Goal: Task Accomplishment & Management: Manage account settings

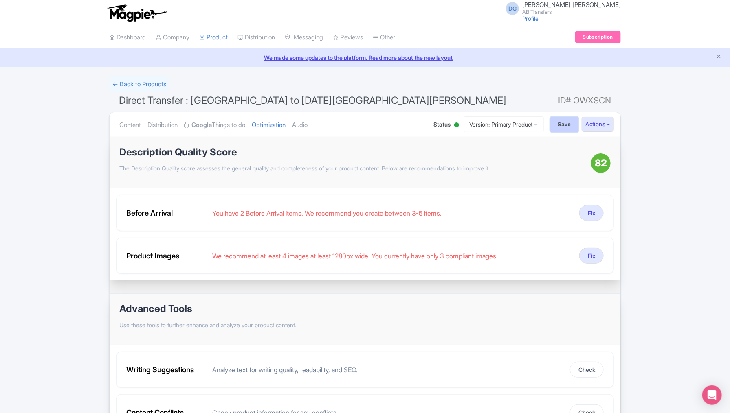
click at [563, 122] on input "Save" at bounding box center [564, 124] width 29 height 15
type input "Saving..."
click at [228, 55] on link "My Products" at bounding box center [238, 58] width 77 height 13
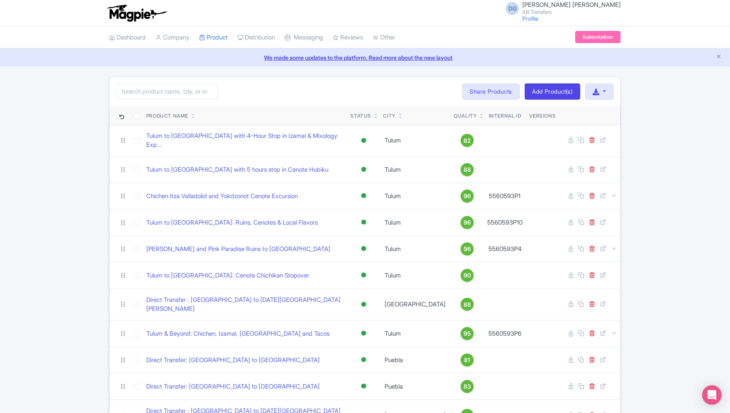
click at [76, 182] on div "Search Bulk Actions Delete Add to Collection Share Products Add to Collection C…" at bounding box center [365, 381] width 730 height 609
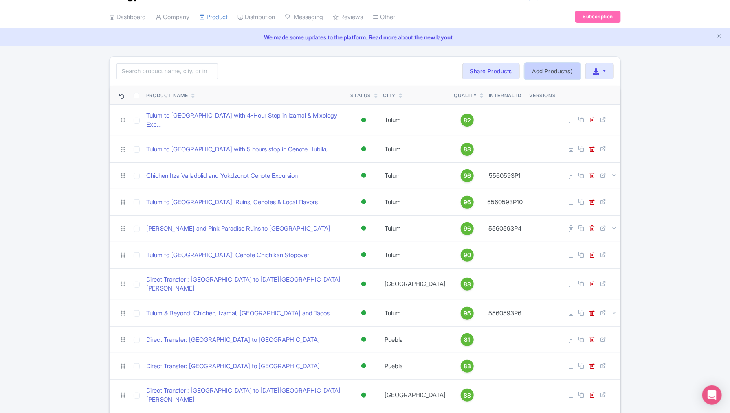
click at [552, 70] on link "Add Product(s)" at bounding box center [552, 71] width 56 height 16
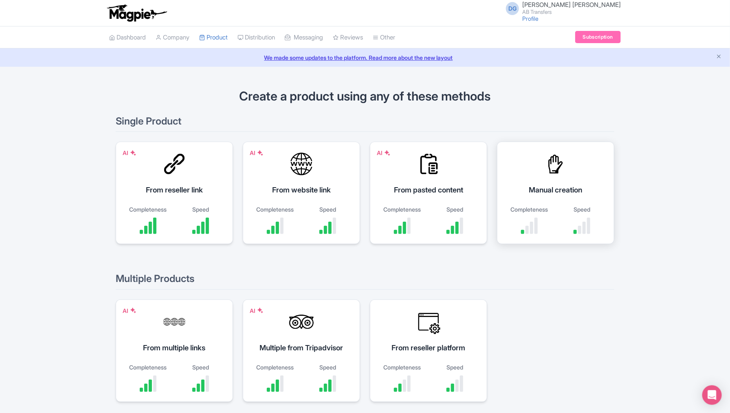
click at [563, 184] on div "Manual creation" at bounding box center [555, 189] width 97 height 11
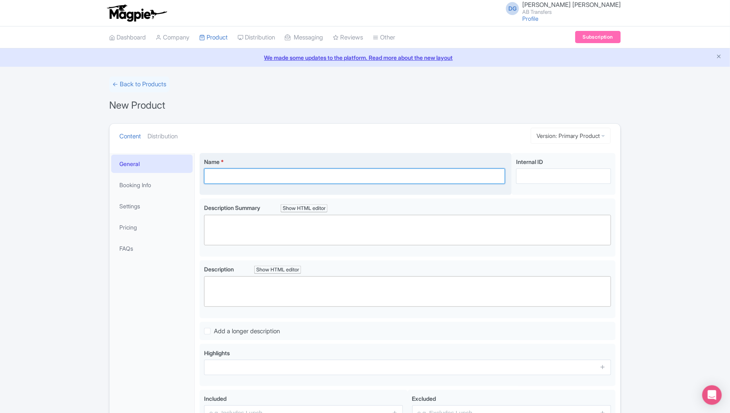
click at [311, 177] on input "Name *" at bounding box center [354, 176] width 301 height 15
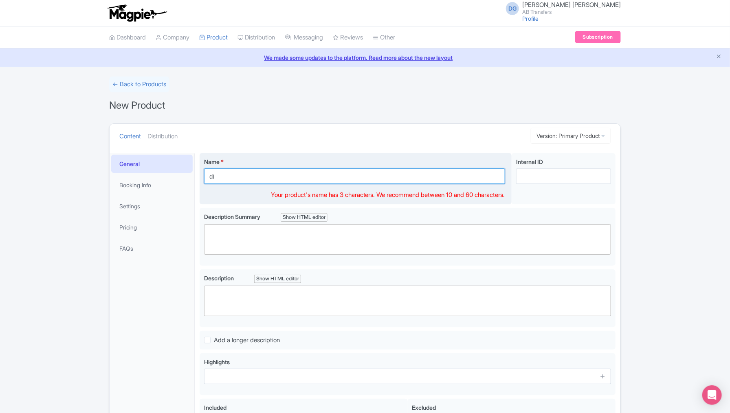
type input "d"
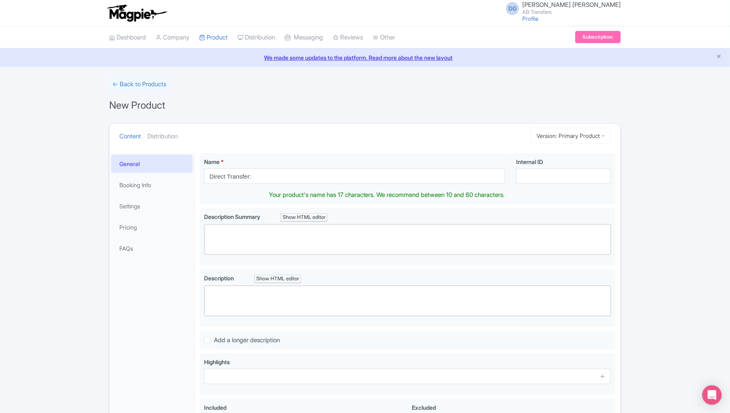
click at [288, 138] on ul "Content Distribution" at bounding box center [312, 136] width 393 height 25
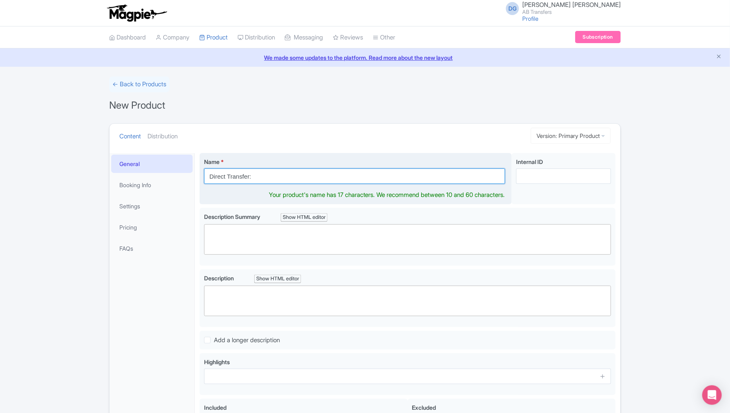
click at [280, 174] on input "Direct Transfer:" at bounding box center [354, 176] width 301 height 15
drag, startPoint x: 336, startPoint y: 176, endPoint x: 206, endPoint y: 175, distance: 129.5
click at [206, 175] on input "Direct Transfer: [GEOGRAPHIC_DATA] to [PERSON_NAME][GEOGRAPHIC_DATA][PERSON_NAM…" at bounding box center [354, 176] width 301 height 15
type input "Direct Transfer: [GEOGRAPHIC_DATA] to [PERSON_NAME][GEOGRAPHIC_DATA][PERSON_NAM…"
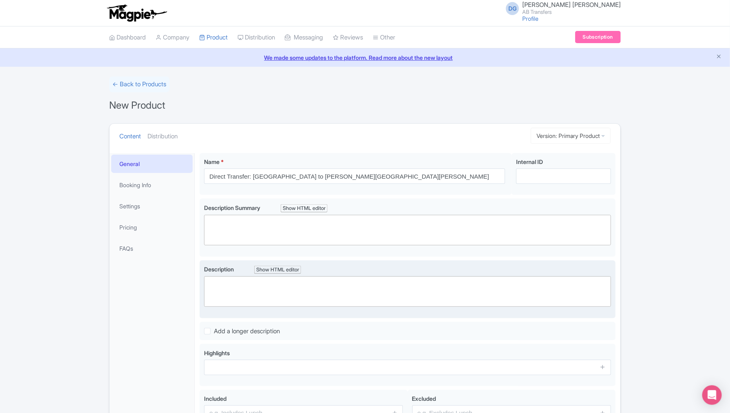
click at [224, 222] on div "Description Summary Show HTML editor Bold Italic Strikethrough Link Heading Quo…" at bounding box center [407, 225] width 407 height 42
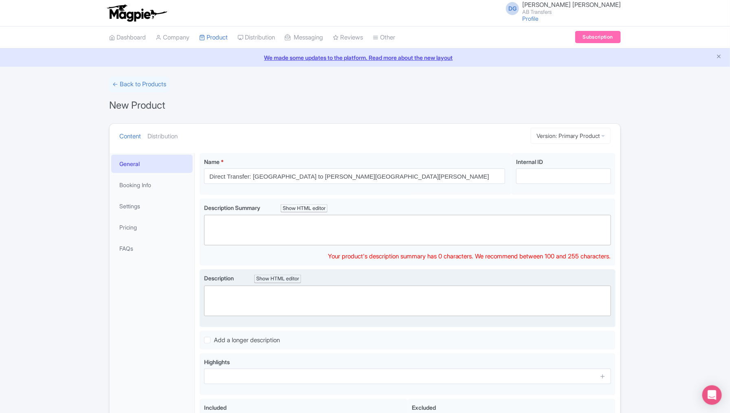
click at [227, 286] on trix-editor at bounding box center [407, 301] width 407 height 31
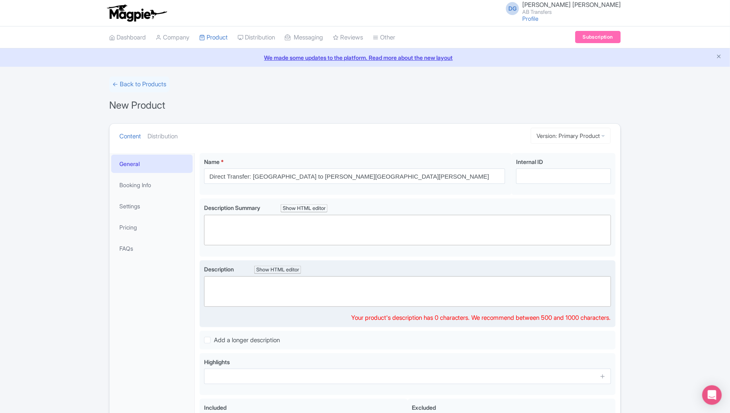
paste trix-editor "<div><strong>Direct Transfer: Mexico City to Valle de Bravo<br></strong><br></d…"
type trix-editor "<div><strong>Direct Transfer: Mexico City to Valle de Bravo<br></strong><br></d…"
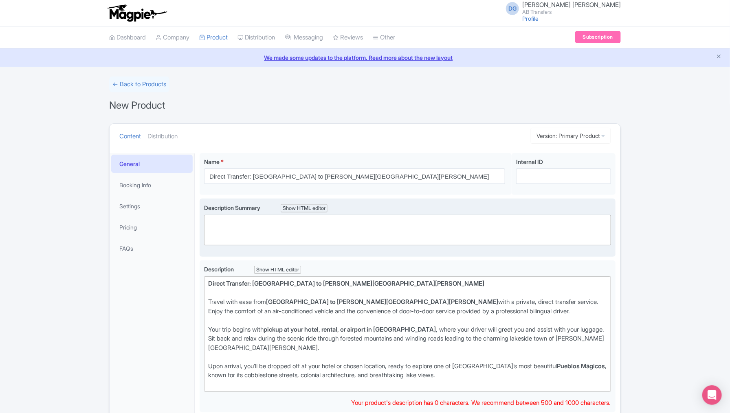
drag, startPoint x: 241, startPoint y: 224, endPoint x: 246, endPoint y: 224, distance: 4.5
click at [241, 224] on trix-editor at bounding box center [407, 230] width 407 height 31
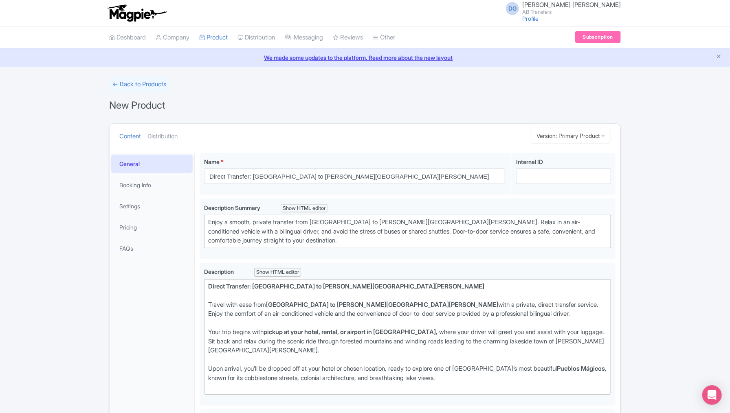
click at [673, 359] on div "← Back to Products New Product Content Distribution Version: Primary Product Pr…" at bounding box center [365, 316] width 730 height 478
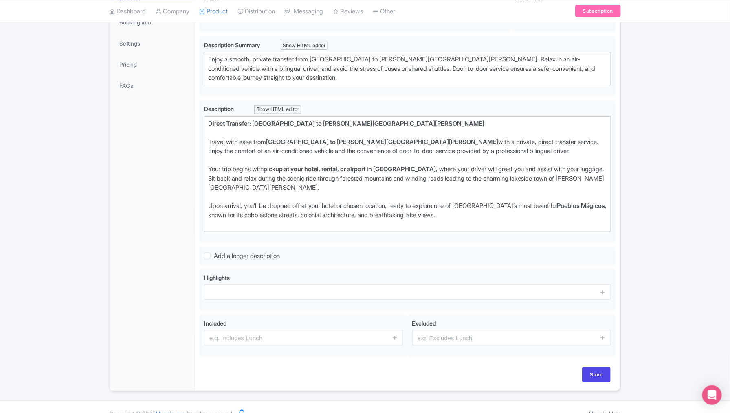
scroll to position [170, 0]
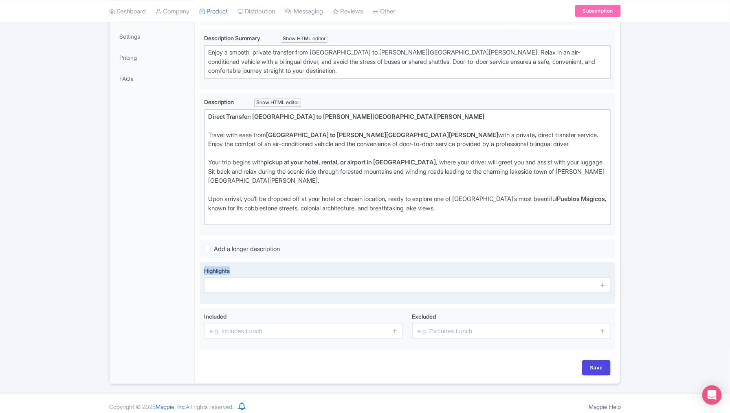
drag, startPoint x: 235, startPoint y: 263, endPoint x: 202, endPoint y: 263, distance: 33.0
click at [202, 263] on div "Highlights" at bounding box center [408, 283] width 416 height 42
copy span "Highlights"
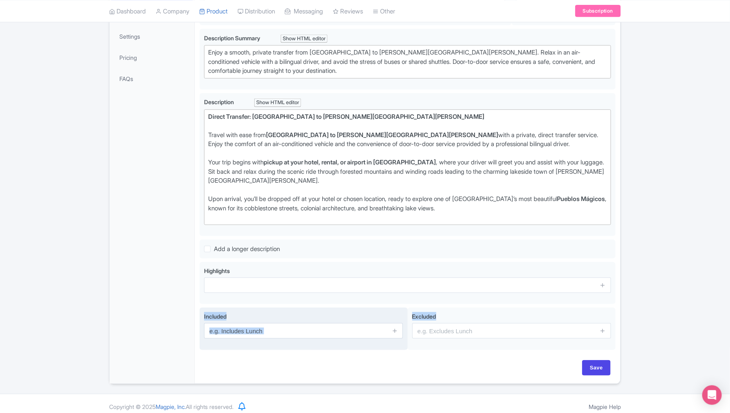
drag, startPoint x: 447, startPoint y: 311, endPoint x: 202, endPoint y: 311, distance: 245.1
click at [202, 311] on div "Included Excluded" at bounding box center [408, 331] width 416 height 46
copy div "Included Excluded"
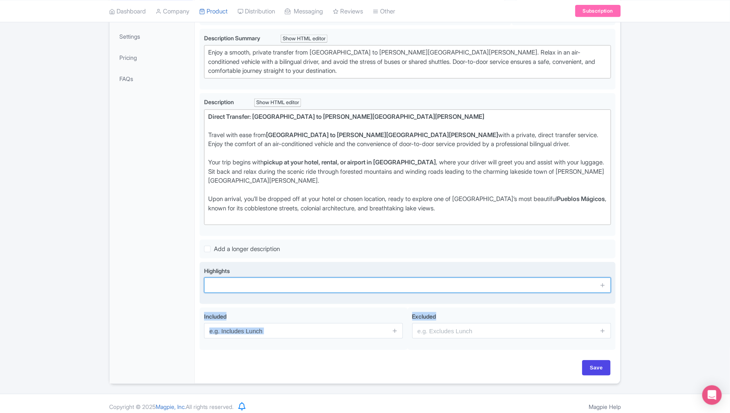
click at [232, 282] on input "text" at bounding box center [407, 285] width 407 height 15
click at [224, 282] on input "text" at bounding box center [407, 285] width 407 height 15
paste input "Private, door-to-door transfer from Mexico City to Valle de Bravo"
type input "Private, door-to-door transfer from Mexico City to Valle de Bravo"
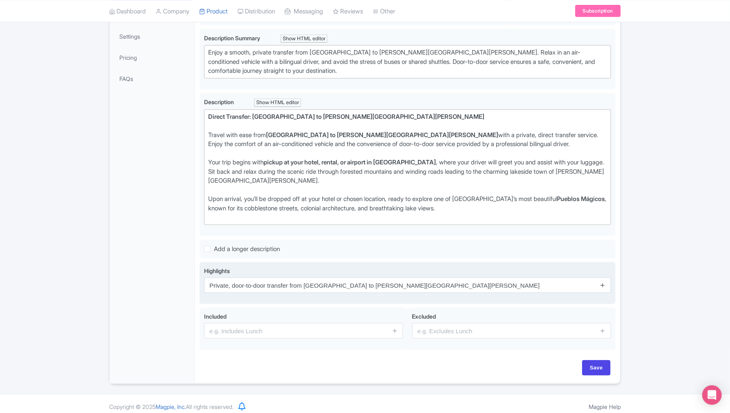
click at [604, 282] on icon at bounding box center [602, 285] width 6 height 6
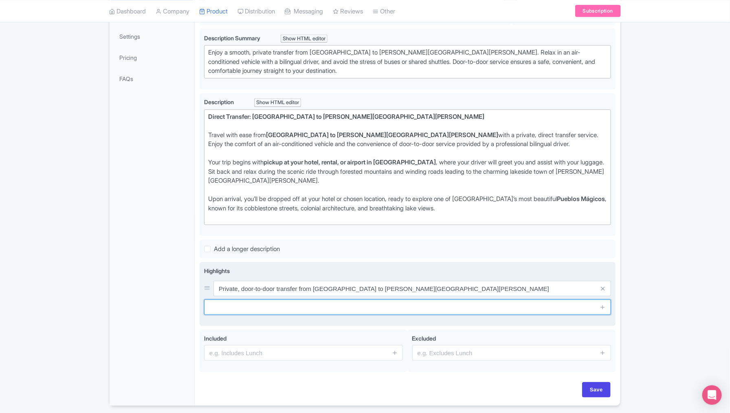
click at [253, 304] on input "text" at bounding box center [407, 307] width 407 height 15
paste input "Travel in comfort with a professional bilingual driver"
type input "Travel in comfort with a professional bilingual driver"
click at [601, 304] on icon at bounding box center [602, 307] width 6 height 6
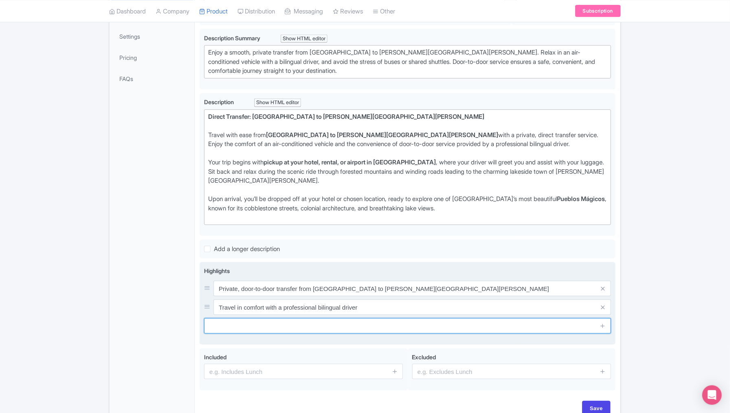
click at [285, 325] on input "text" at bounding box center [407, 325] width 407 height 15
paste input "Scenic drive through mountains and forests en route to the lakeside town"
type input "Scenic drive through mountains and forests en route to the lakeside town"
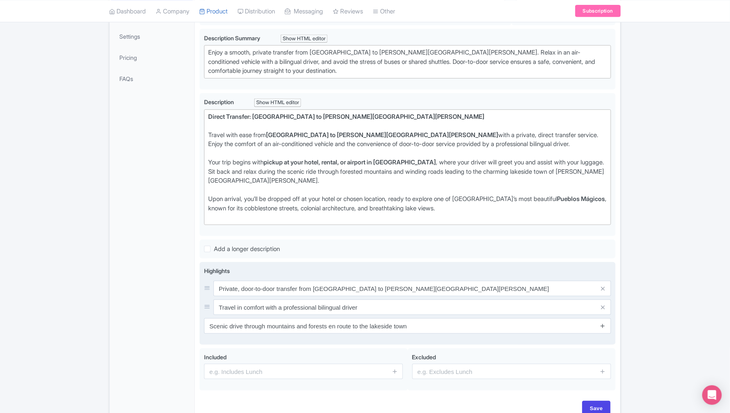
click at [603, 323] on icon at bounding box center [602, 326] width 6 height 6
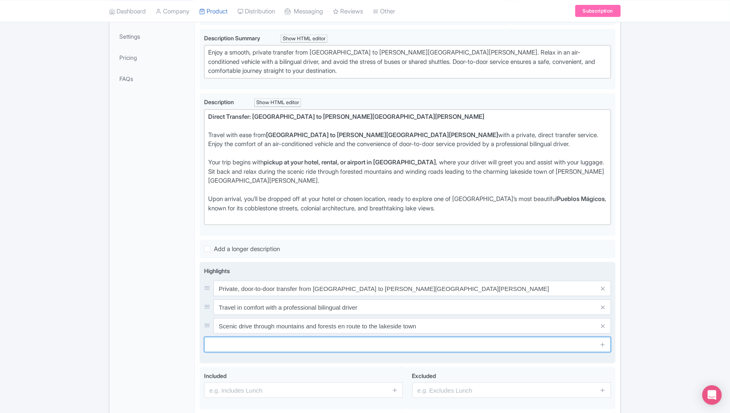
click at [322, 342] on input "text" at bounding box center [407, 344] width 407 height 15
paste input "Direct service with no unnecessary stops or delays"
type input "Direct service with no unnecessary stops or delays"
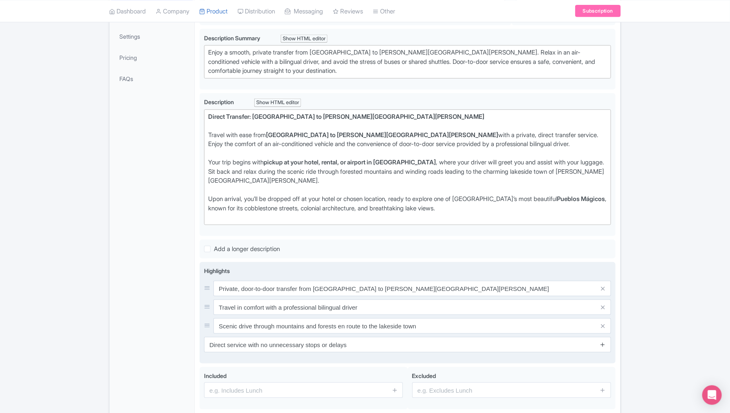
click at [603, 342] on icon at bounding box center [602, 345] width 6 height 6
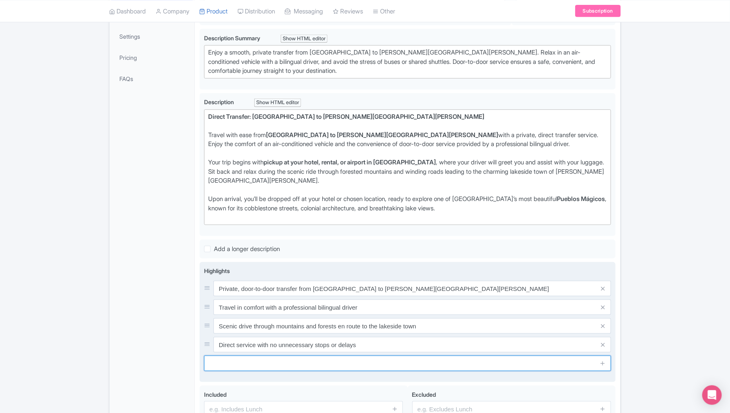
click at [271, 360] on input "text" at bounding box center [407, 363] width 407 height 15
paste input "Convenient drop-off at your hotel or rental in Valle de Bravo"
type input "Convenient drop-off at your hotel or rental in Valle de Bravo"
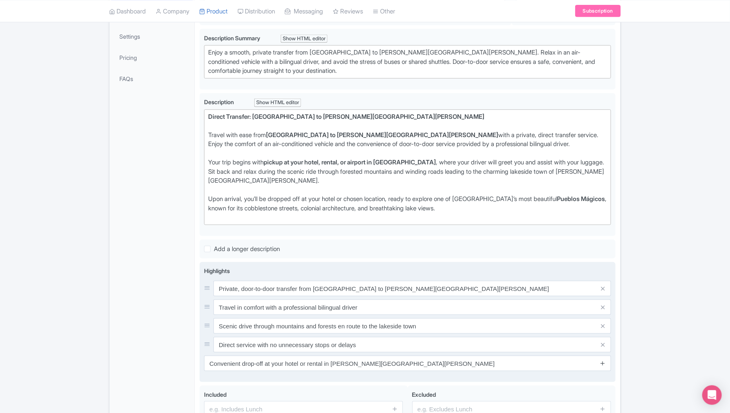
click at [602, 360] on icon at bounding box center [602, 363] width 6 height 6
click at [323, 381] on input "text" at bounding box center [407, 382] width 407 height 15
paste input "Safe, reliable, and hassle-free way to travel"
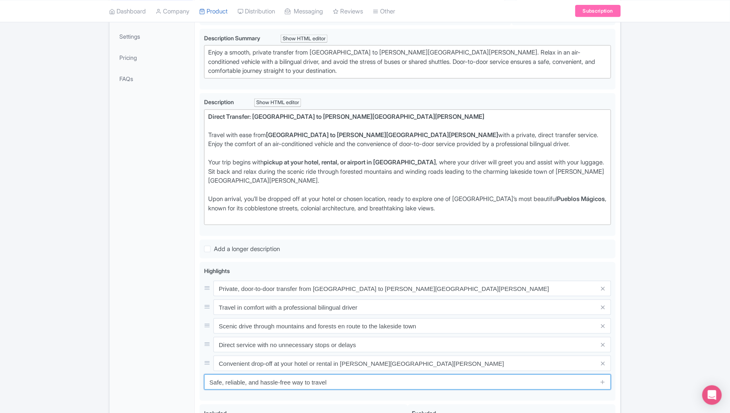
type input "Safe, reliable, and hassle-free way to travel"
click at [652, 356] on div "← Back to Products New Product Content Distribution Version: Primary Product Pr…" at bounding box center [365, 194] width 730 height 574
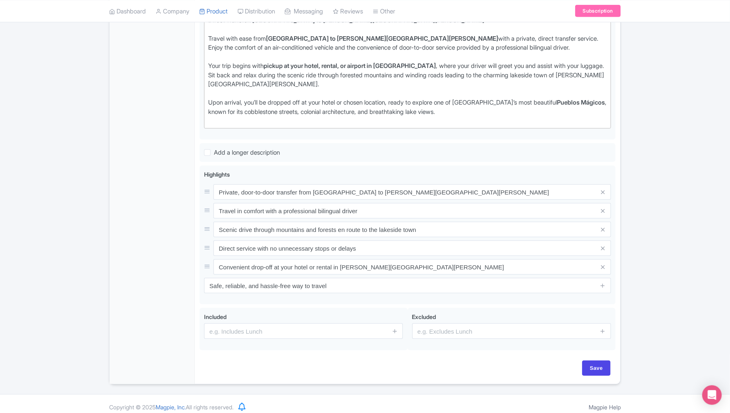
scroll to position [267, 0]
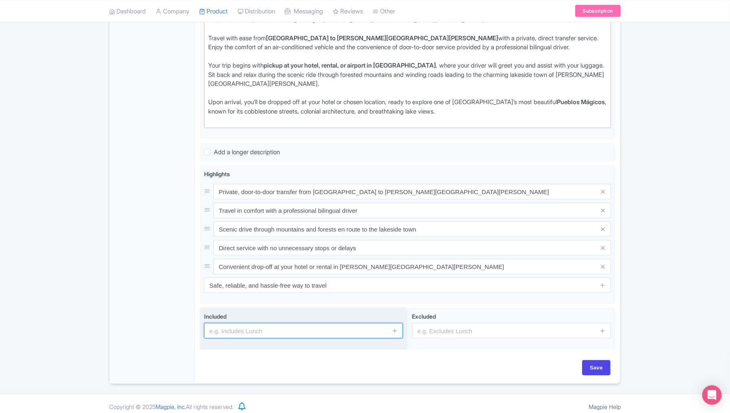
click at [247, 325] on input "text" at bounding box center [303, 330] width 199 height 15
paste input "Private, air-conditioned vehicle"
type input "Private, air-conditioned vehicle"
click at [396, 328] on icon at bounding box center [395, 331] width 6 height 6
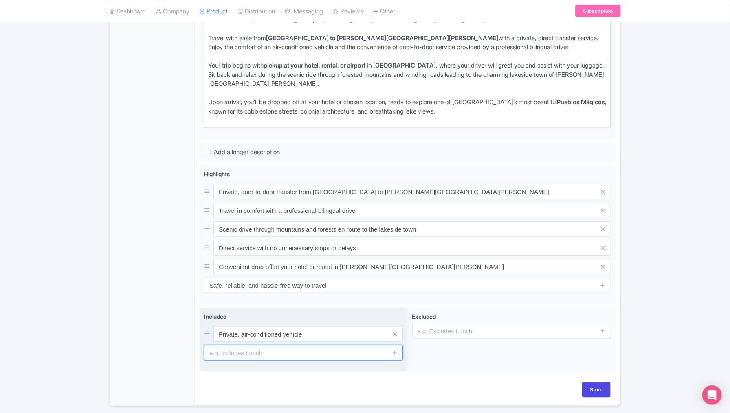
click at [255, 349] on input "text" at bounding box center [303, 352] width 199 height 15
paste input "Professional bilingual driver"
type input "Professional bilingual driver"
click at [395, 350] on icon at bounding box center [395, 353] width 6 height 6
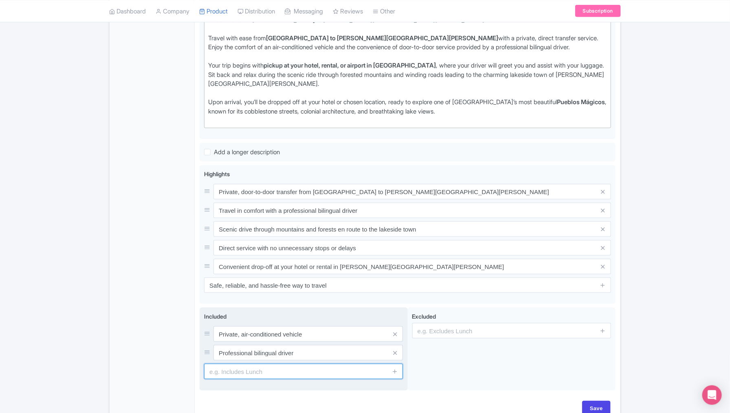
click at [293, 366] on input "text" at bounding box center [303, 371] width 199 height 15
paste input "Hotel, rental, or airport pickup in Mexico City"
type input "Hotel, rental, or airport pickup in Mexico City"
click at [395, 368] on icon at bounding box center [395, 371] width 6 height 6
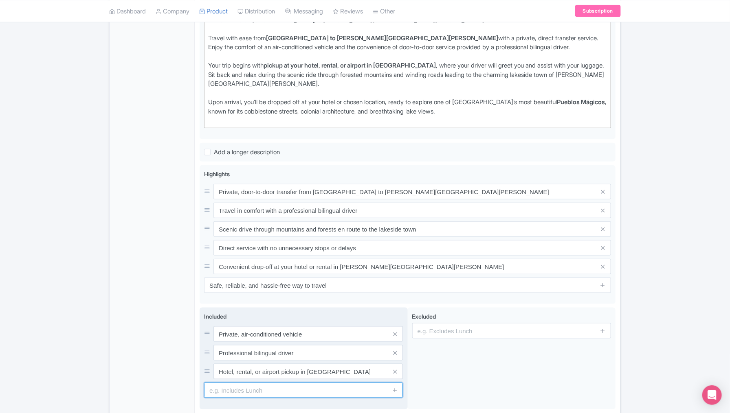
click at [269, 383] on input "text" at bounding box center [303, 390] width 199 height 15
paste input "Drop-off in Valle de Bravo"
type input "Drop-off in Valle de Bravo"
click at [396, 387] on icon at bounding box center [395, 390] width 6 height 6
click at [312, 405] on input "text" at bounding box center [303, 408] width 199 height 15
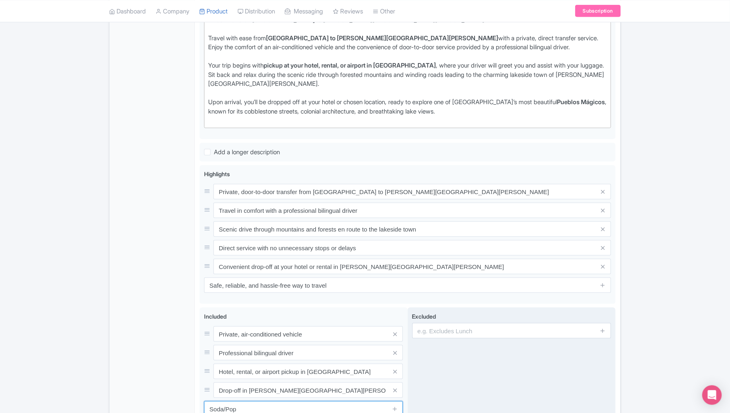
type input "Soda/Pop"
click at [449, 385] on div "Excluded" at bounding box center [512, 368] width 208 height 121
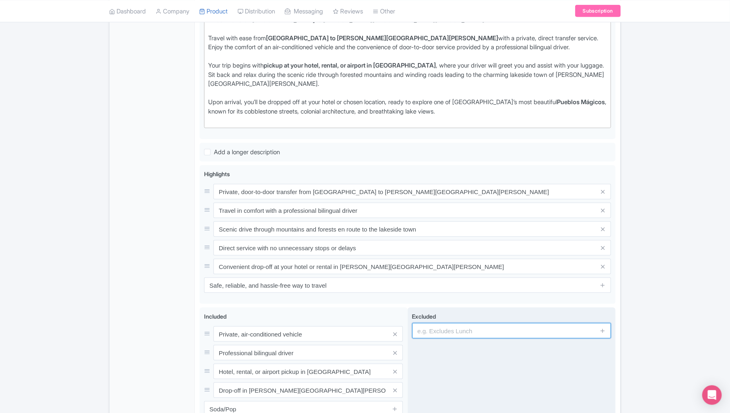
click at [478, 323] on input "text" at bounding box center [511, 330] width 199 height 15
paste input "Personal expenses"
type input "Personal expenses"
click at [604, 328] on icon at bounding box center [602, 331] width 6 height 6
click at [470, 346] on input "text" at bounding box center [511, 352] width 199 height 15
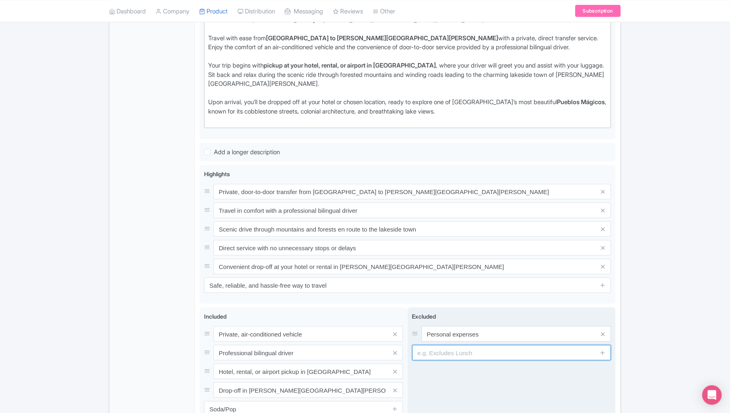
type input "Personal Shopping"
click at [605, 350] on icon at bounding box center [602, 353] width 6 height 6
click at [475, 370] on input "text" at bounding box center [511, 371] width 199 height 15
type input "Extra activities , more stops or extra time on stops,"
click at [604, 369] on icon at bounding box center [602, 371] width 6 height 6
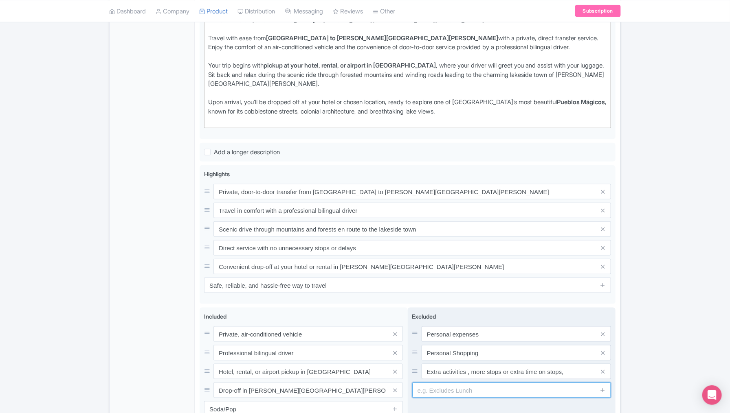
click at [521, 392] on input "text" at bounding box center [511, 390] width 199 height 15
paste input "Gratuities (optional)"
type input "Gratuities (optional)"
click at [603, 387] on icon at bounding box center [602, 390] width 6 height 6
click at [493, 401] on input "text" at bounding box center [511, 408] width 199 height 15
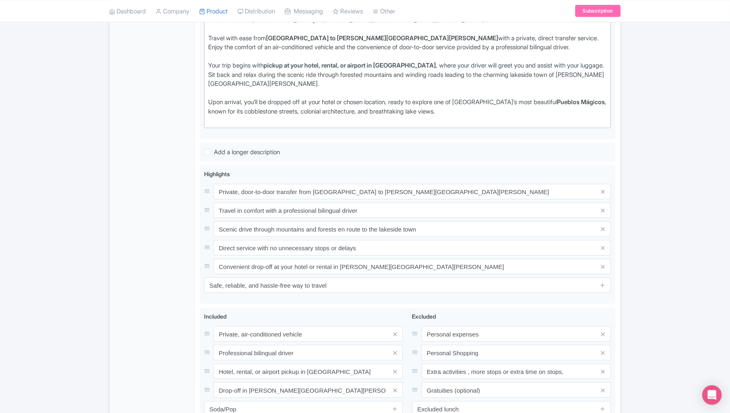
click at [699, 346] on div "← Back to Products New Product Content Distribution Version: Primary Product Pr…" at bounding box center [365, 136] width 730 height 653
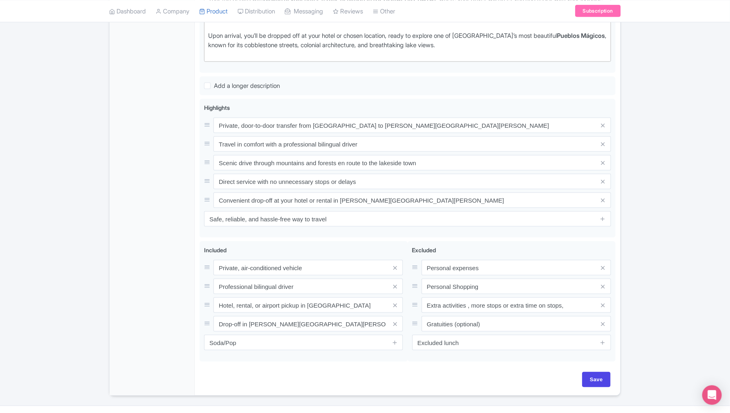
scroll to position [345, 0]
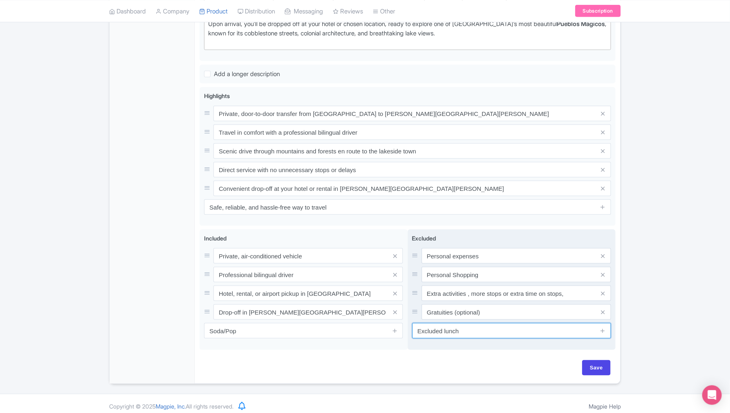
click at [475, 328] on input "Excluded lunch" at bounding box center [511, 330] width 199 height 15
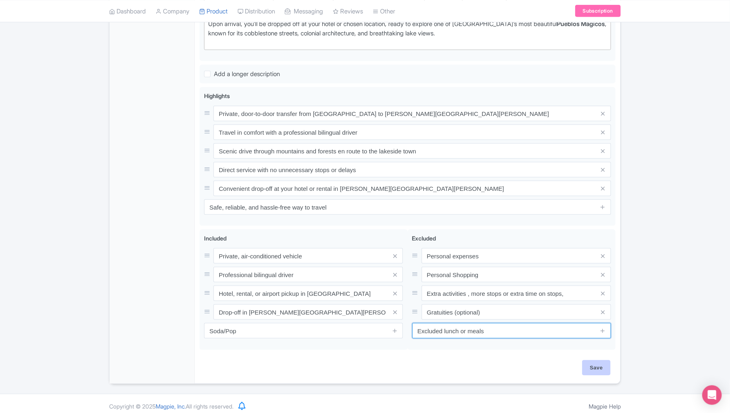
type input "Excluded lunch or meals"
click at [603, 362] on input "Save" at bounding box center [596, 367] width 29 height 15
type input "Saving..."
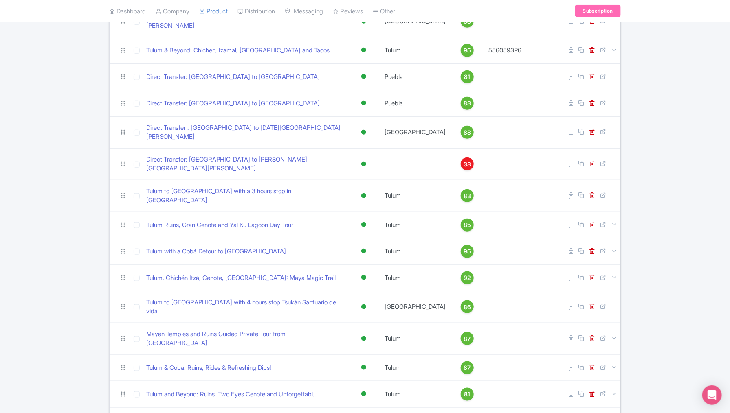
scroll to position [282, 0]
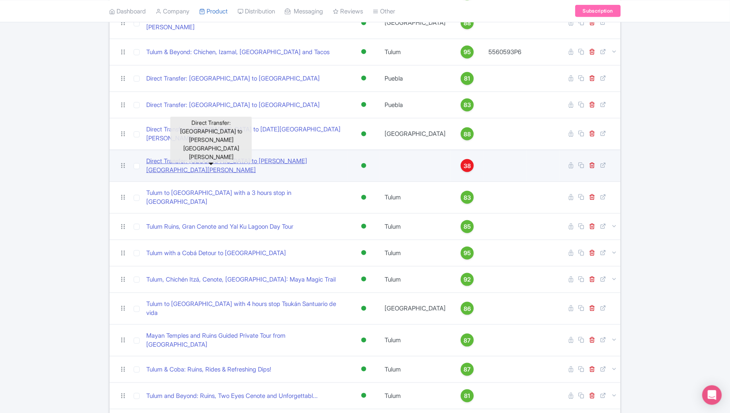
click at [263, 157] on link "Direct Transfer: Mexico City to Valle de bravo" at bounding box center [245, 166] width 198 height 18
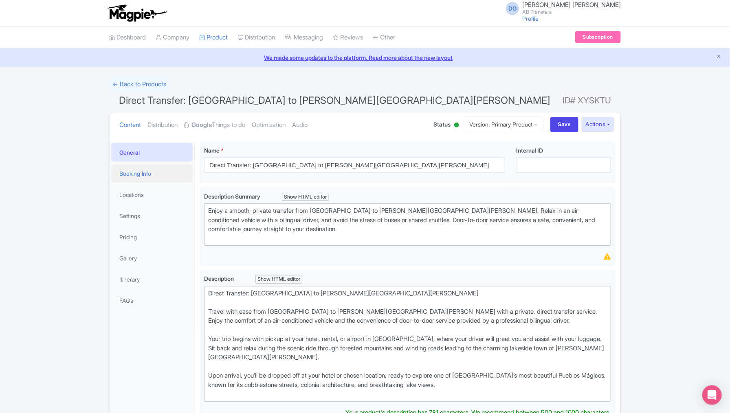
click at [151, 173] on link "Booking Info" at bounding box center [151, 173] width 81 height 18
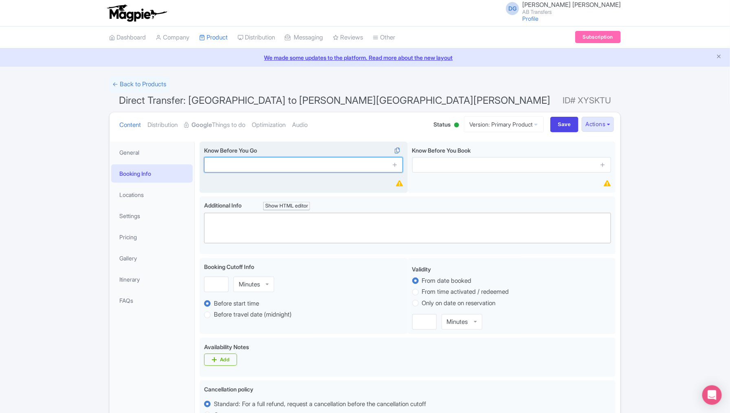
click at [221, 165] on input "text" at bounding box center [303, 164] width 199 height 15
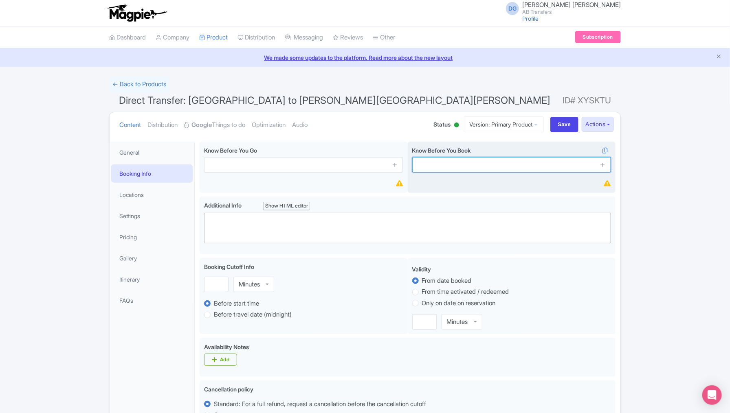
click at [445, 166] on input "text" at bounding box center [511, 164] width 199 height 15
paste input "Duration: approximately 2.5–3 hours, depending on traffic"
click at [466, 167] on input "Duration: approximately 2.5–3 hours, depending on traffic" at bounding box center [511, 164] width 199 height 15
paste input "Duration: approximately 2.5–3 hours, depending on traffic"
type input "Duration: approximately 2.5–3 hours, depending on traffic"
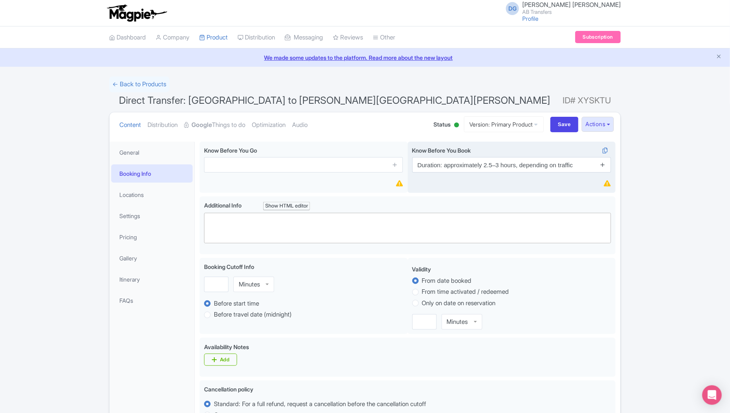
click at [604, 164] on icon at bounding box center [602, 165] width 6 height 6
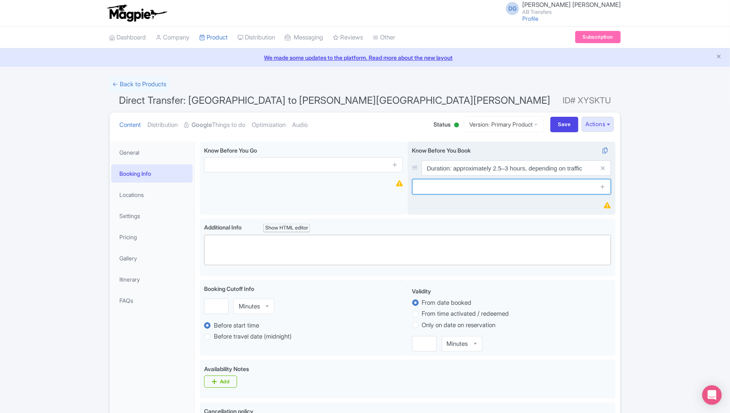
click at [457, 184] on input "text" at bounding box center [511, 186] width 199 height 15
paste input "Pickup available from hotels, rentals, or the airport in [GEOGRAPHIC_DATA]"
type input "Pickup available from hotels, rentals, or the airport in [GEOGRAPHIC_DATA]"
click at [603, 186] on icon at bounding box center [602, 187] width 6 height 6
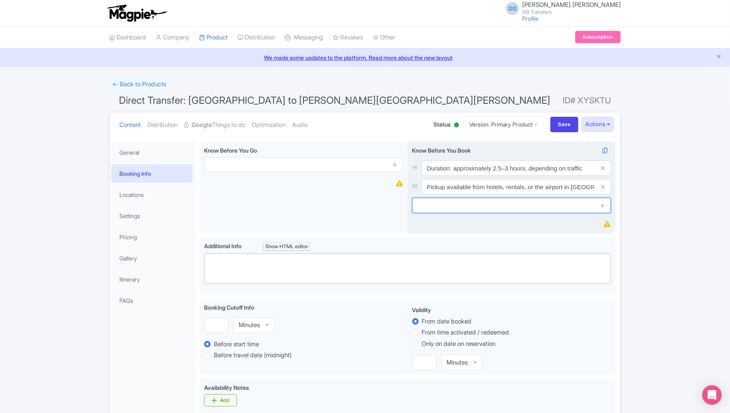
click at [461, 211] on input "text" at bounding box center [511, 205] width 199 height 15
paste input "Drop-off at your accommodation or chosen location in [PERSON_NAME][GEOGRAPHIC_D…"
type input "Drop-off at your accommodation or chosen location in [PERSON_NAME][GEOGRAPHIC_D…"
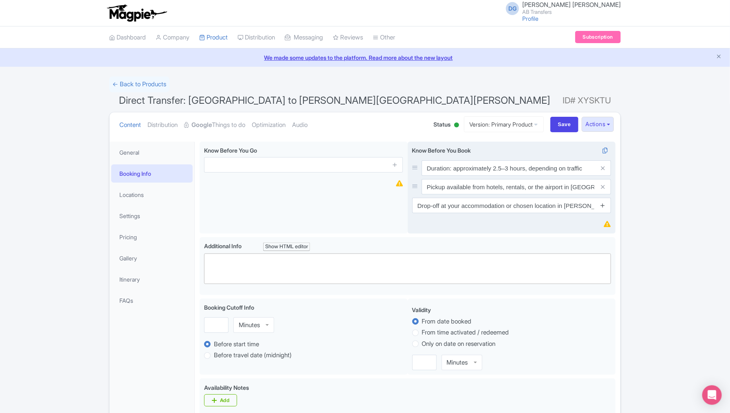
click at [605, 207] on icon at bounding box center [602, 205] width 6 height 6
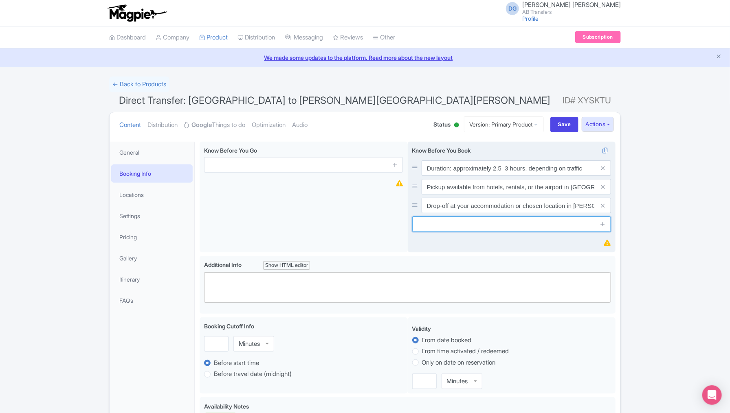
click at [456, 228] on input "text" at bounding box center [511, 224] width 199 height 15
paste input "Infant/child seats may be available on request (please confirm in advance)"
type input "Infant/child seats may be available on request (please confirm in advance)"
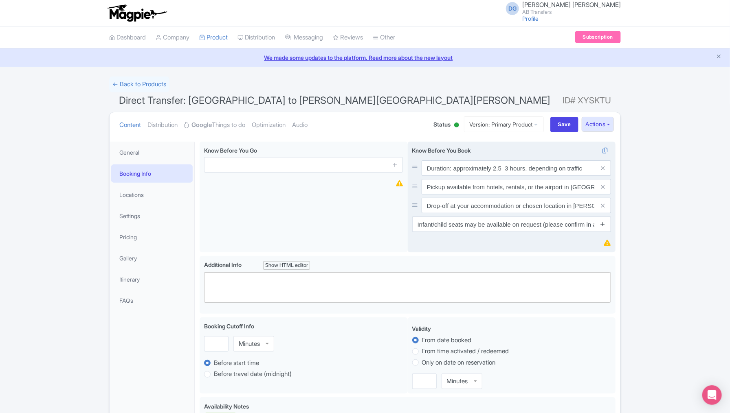
click at [604, 225] on icon at bounding box center [602, 224] width 6 height 6
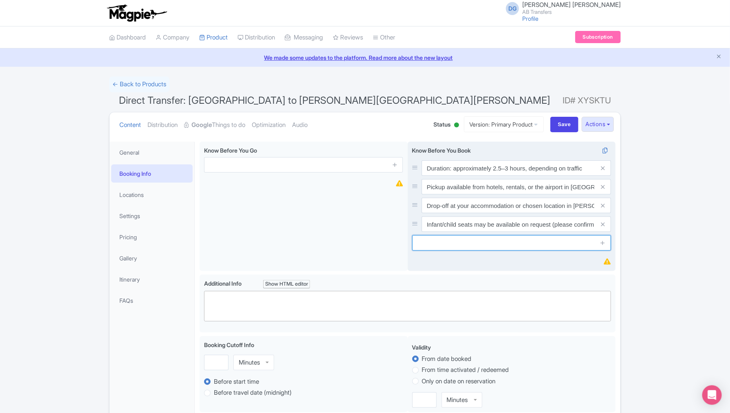
click at [447, 247] on input "text" at bounding box center [511, 242] width 199 height 15
paste input "Comfortable clothing and snacks recommended for the journey"
type input "Comfortable clothing and snacks recommended for the journey"
click at [602, 241] on icon at bounding box center [602, 243] width 6 height 6
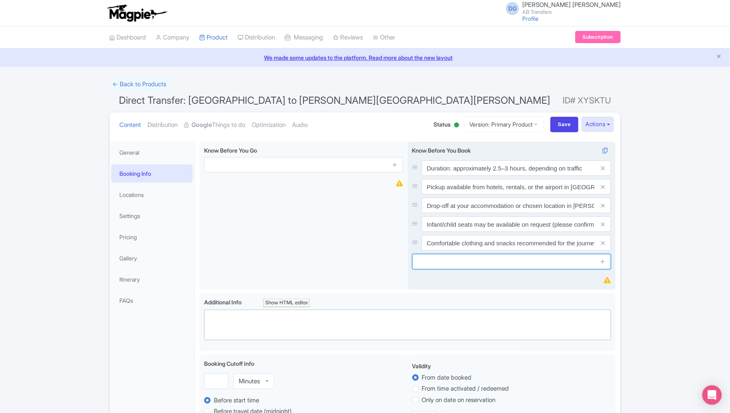
click at [463, 262] on input "text" at bounding box center [511, 261] width 199 height 15
paste input "This is a direct private transfer (not shared)"
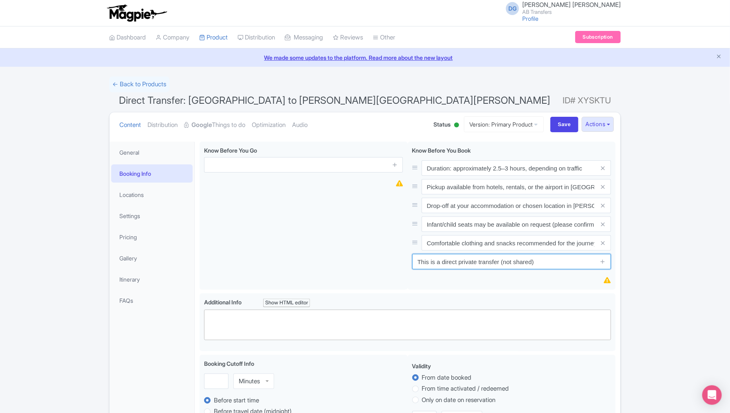
type input "This is a direct private transfer (not shared)"
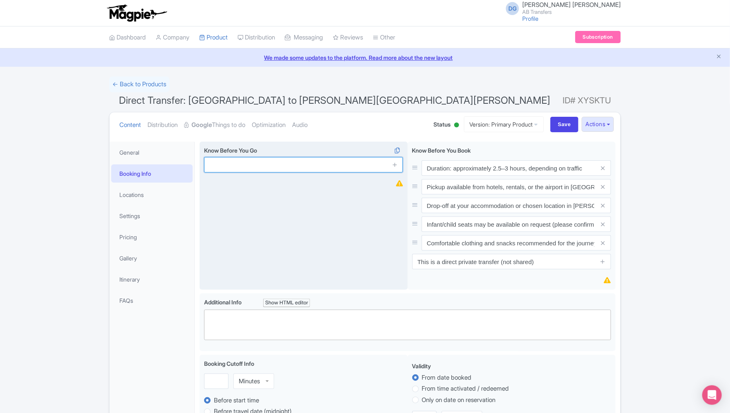
click at [283, 164] on input "text" at bounding box center [303, 164] width 199 height 15
paste input "Service operates daily with flexible departure times to suit your schedule."
type input "Service operates daily with flexible departure times to suit your schedule."
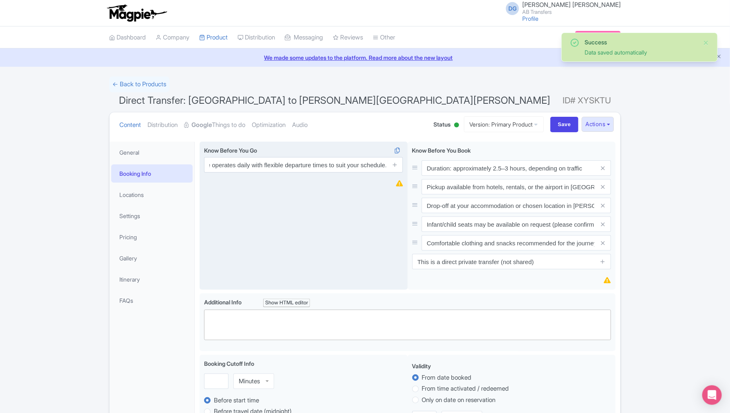
scroll to position [0, 0]
click at [394, 167] on icon at bounding box center [395, 165] width 6 height 6
click at [272, 189] on input "text" at bounding box center [303, 186] width 199 height 15
paste input "Meals, personal expenses, and gratuities are not included."
type input "Meals, personal expenses, and gratuities are not included."
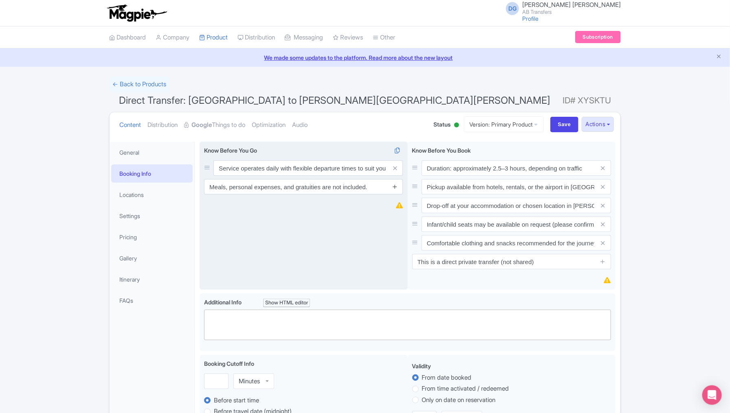
click at [395, 188] on icon at bounding box center [395, 187] width 6 height 6
click at [283, 208] on input "text" at bounding box center [303, 205] width 199 height 15
paste input "Comfortable clothing and snacks are recommended for the trip."
type input "Comfortable clothing and snacks are recommended for the trip."
click at [395, 206] on icon at bounding box center [395, 205] width 6 height 6
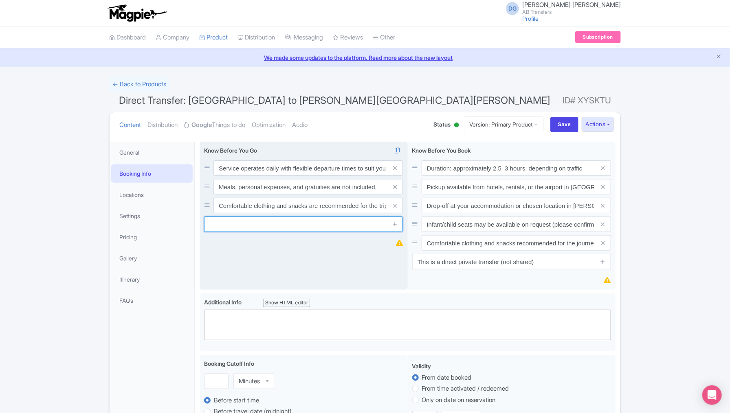
click at [304, 226] on input "text" at bounding box center [303, 224] width 199 height 15
paste input "Infant/child seats may be available on request (please confirm at booking)."
type input "Infant/child seats may be available on request (please confirm at booking)."
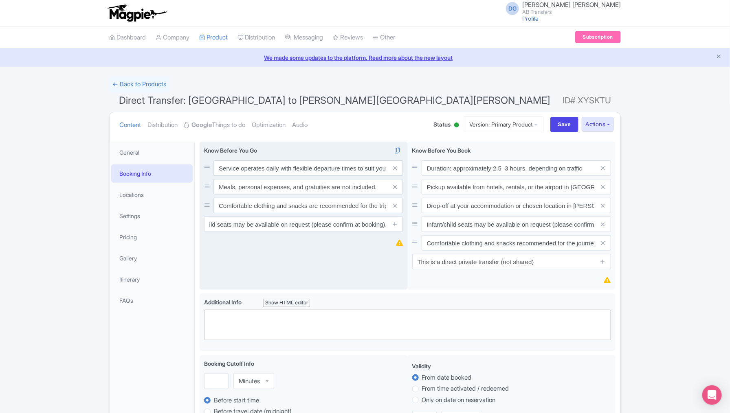
scroll to position [0, 0]
click at [397, 223] on icon at bounding box center [395, 224] width 6 height 6
click at [265, 240] on input "text" at bounding box center [303, 242] width 199 height 15
paste input "Drop-off is available at hotels, rentals, or central locations in [PERSON_NAME]…"
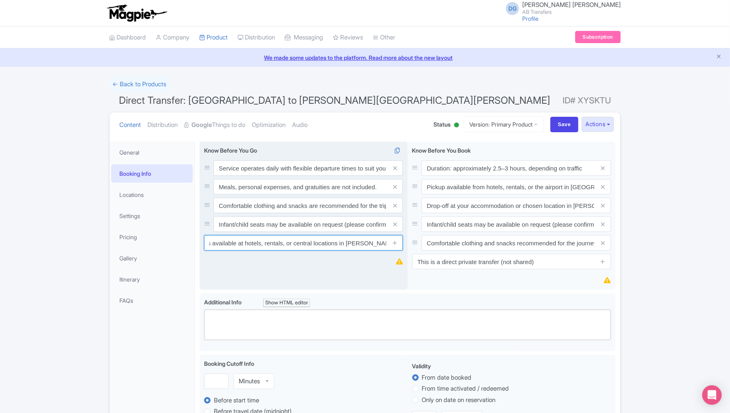
type input "Drop-off is available at hotels, rentals, or central locations in [PERSON_NAME]…"
click at [398, 243] on span at bounding box center [394, 242] width 16 height 15
click at [397, 243] on icon at bounding box center [395, 243] width 6 height 6
click at [265, 264] on input "text" at bounding box center [303, 261] width 199 height 15
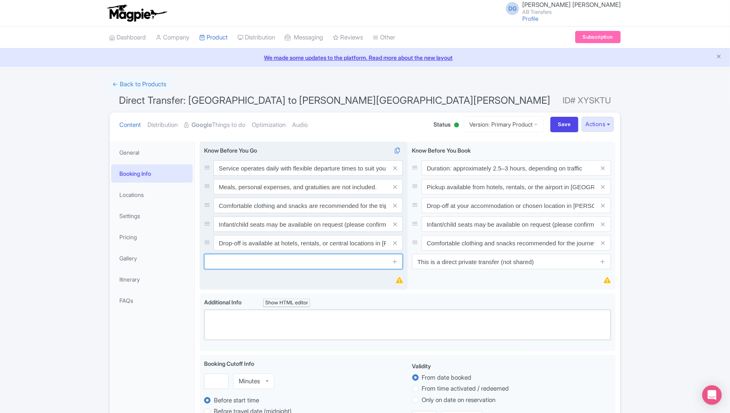
paste input "Pickup is available from hotels, rentals, or the airport in [GEOGRAPHIC_DATA]."
type input "Pickup is available from hotels, rentals, or the airport in [GEOGRAPHIC_DATA]."
click at [396, 261] on icon at bounding box center [395, 262] width 6 height 6
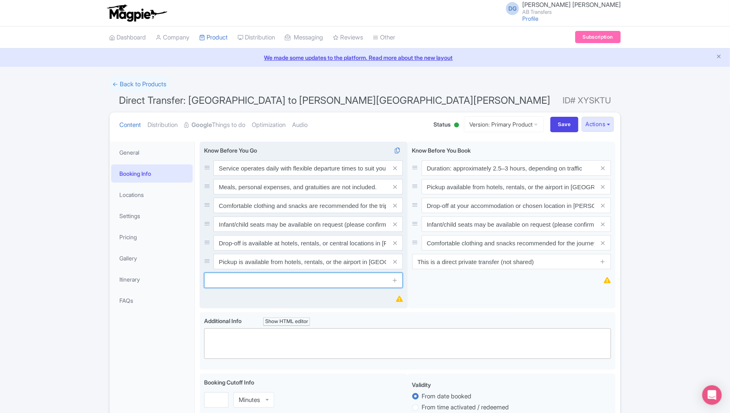
click at [305, 285] on input "text" at bounding box center [303, 280] width 199 height 15
paste input "This is a private direct transfer — no shared rides or extra stops unless previ…"
type input "This is a private direct transfer — no shared rides or extra stops unless previ…"
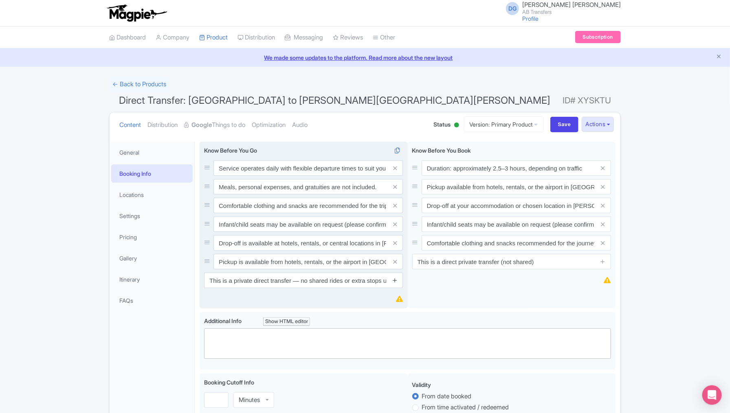
click at [395, 282] on icon at bounding box center [395, 280] width 6 height 6
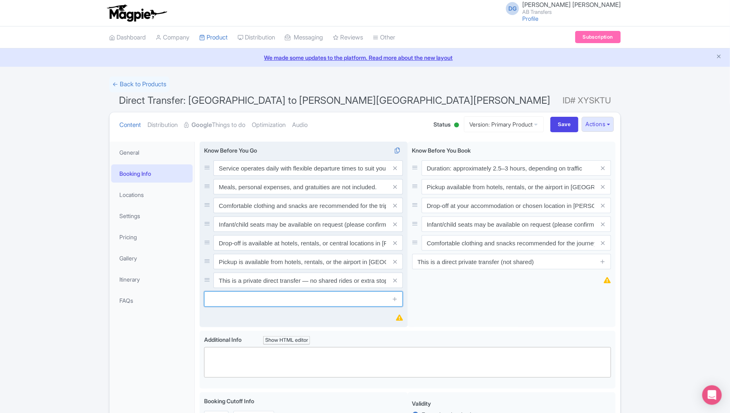
click at [305, 301] on input "text" at bounding box center [303, 299] width 199 height 15
paste input "The journey takes approximately 2.5–3 hours, depending on traffic and road cond…"
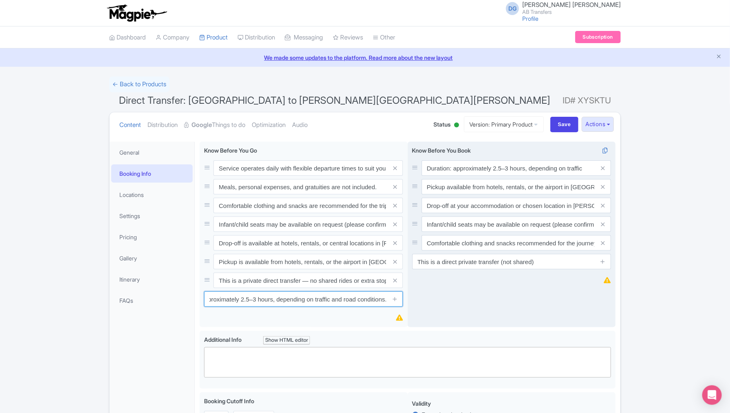
type input "The journey takes approximately 2.5–3 hours, depending on traffic and road cond…"
click at [469, 305] on div "Know Before You Book i Duration: approximately 2.5–3 hours, depending on traffi…" at bounding box center [512, 235] width 208 height 186
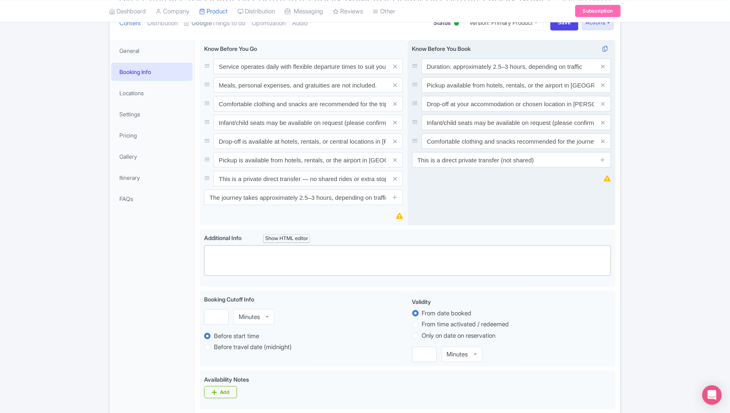
scroll to position [122, 0]
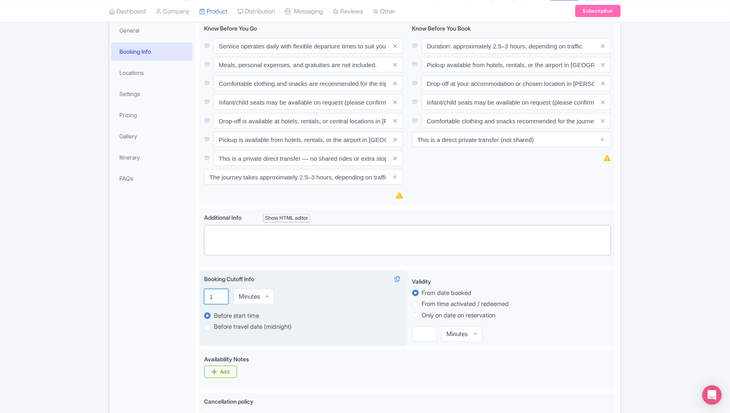
type input "1"
click at [219, 294] on input "1" at bounding box center [216, 296] width 24 height 15
type input "36"
click at [254, 295] on div "Minutes" at bounding box center [249, 296] width 21 height 7
click at [628, 332] on div "Success Data saved automatically ← Back to Products Direct Transfer: Mexico Cit…" at bounding box center [365, 326] width 730 height 745
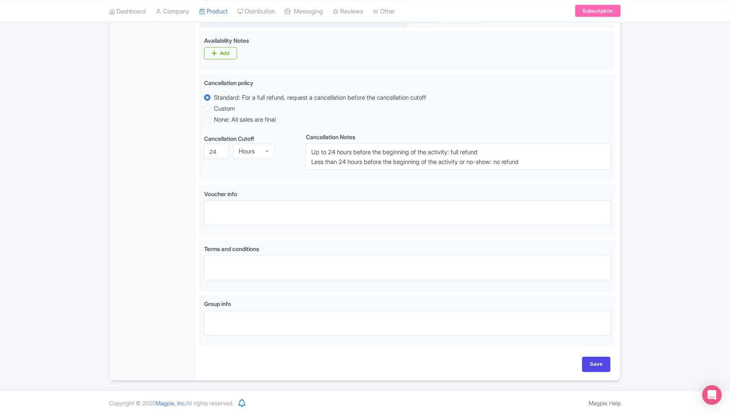
scroll to position [441, 0]
click at [598, 361] on input "Save" at bounding box center [596, 364] width 29 height 15
type input "Saving..."
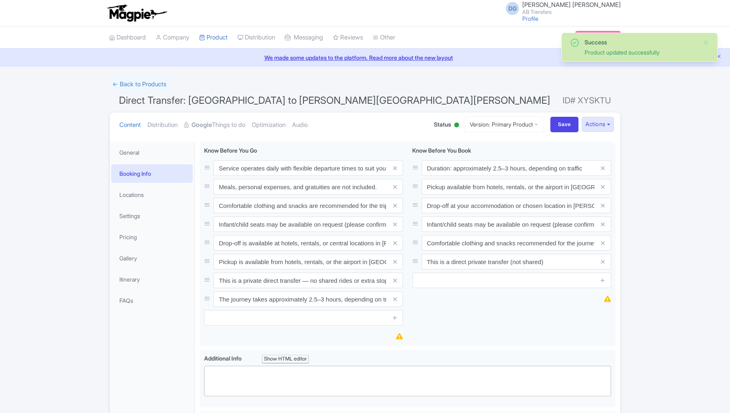
scroll to position [141, 0]
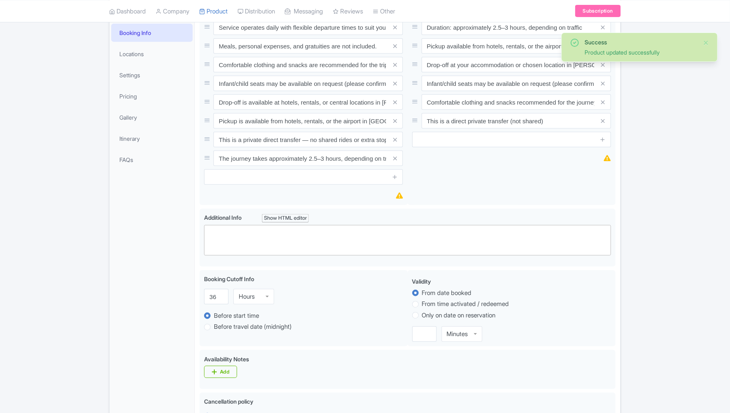
click at [712, 264] on div "Success Product updated successfully ← Back to Products Direct Transfer: Mexico…" at bounding box center [365, 318] width 730 height 764
click at [136, 52] on link "Locations" at bounding box center [151, 54] width 81 height 18
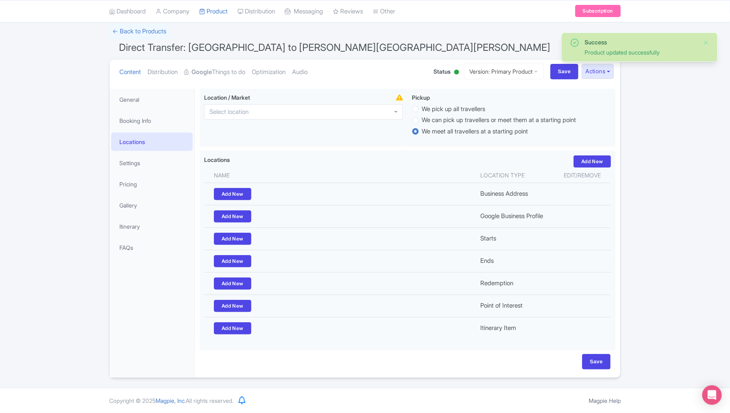
scroll to position [48, 0]
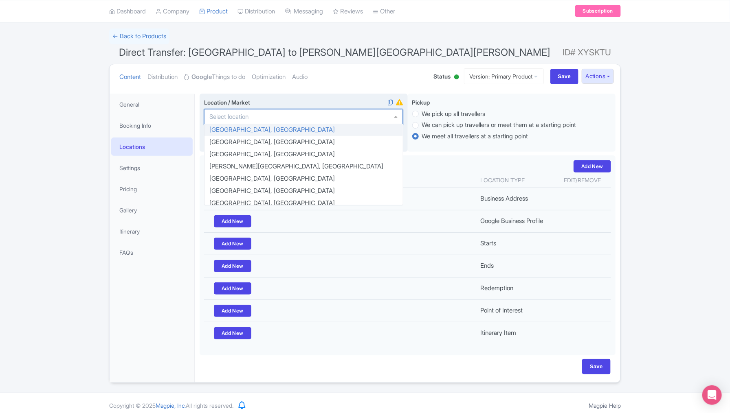
click at [255, 113] on div at bounding box center [303, 116] width 199 height 15
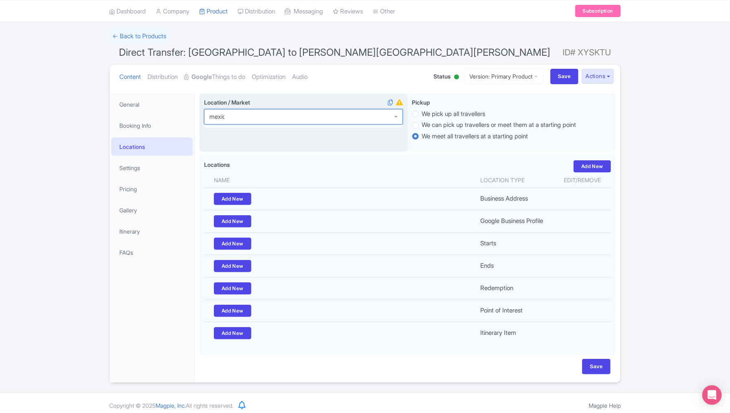
type input "[GEOGRAPHIC_DATA]"
click at [596, 359] on input "Save" at bounding box center [596, 366] width 29 height 15
type input "Saving..."
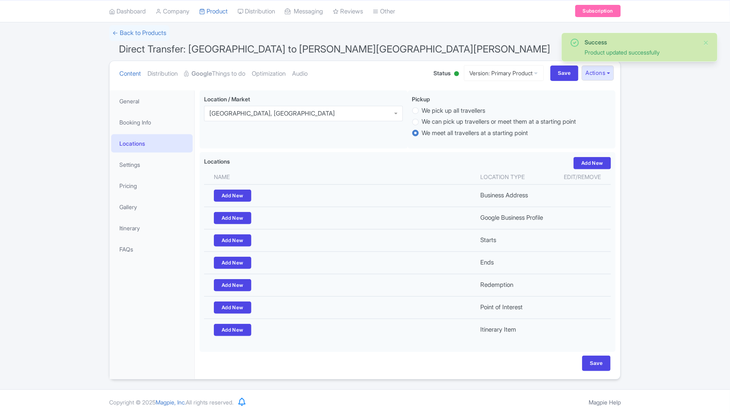
scroll to position [48, 0]
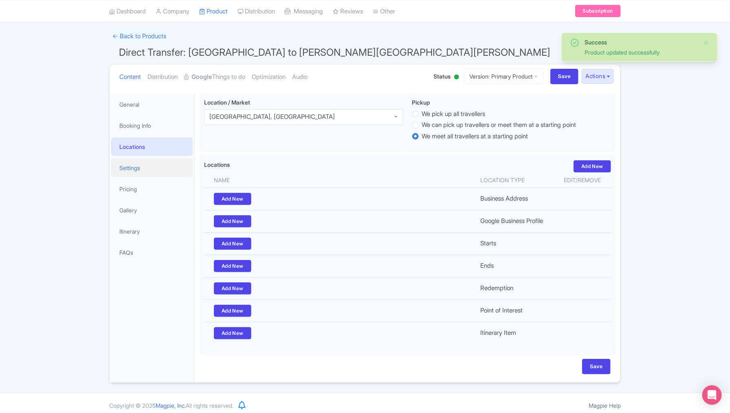
click at [140, 168] on link "Settings" at bounding box center [151, 168] width 81 height 18
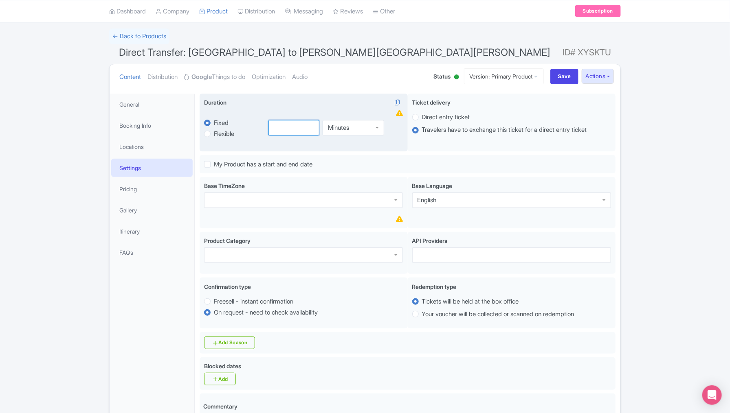
click at [284, 130] on input "number" at bounding box center [293, 127] width 51 height 15
type input "3"
click at [353, 129] on div "Minutes" at bounding box center [352, 127] width 61 height 15
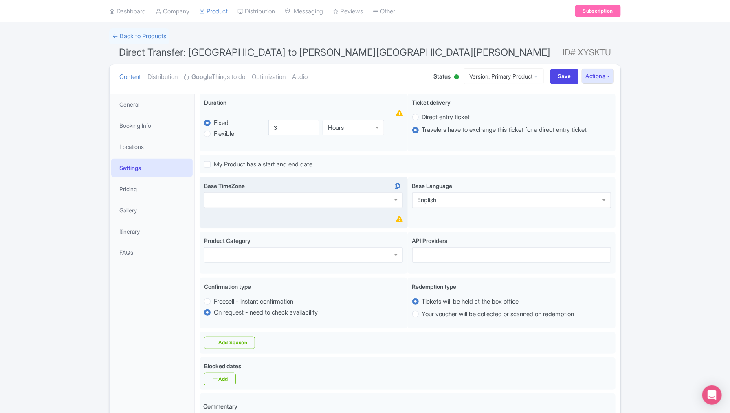
click at [234, 200] on div at bounding box center [303, 200] width 199 height 15
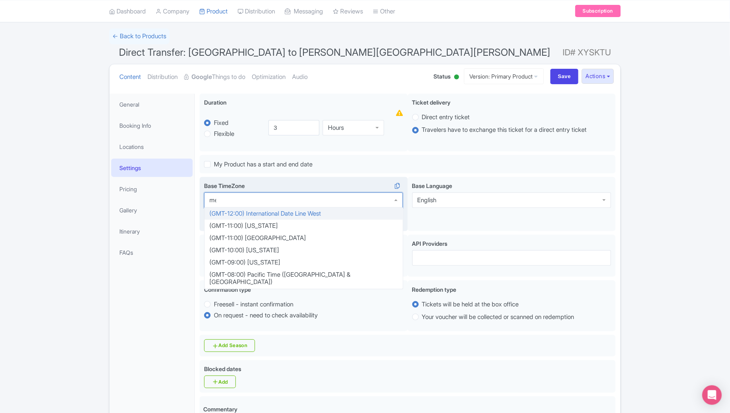
scroll to position [0, 0]
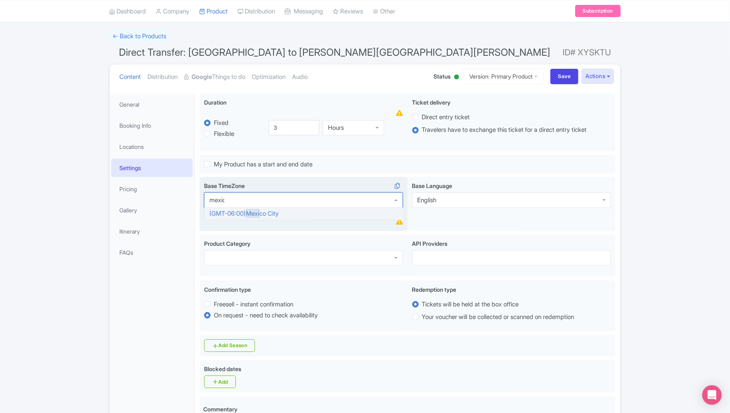
type input "mexico"
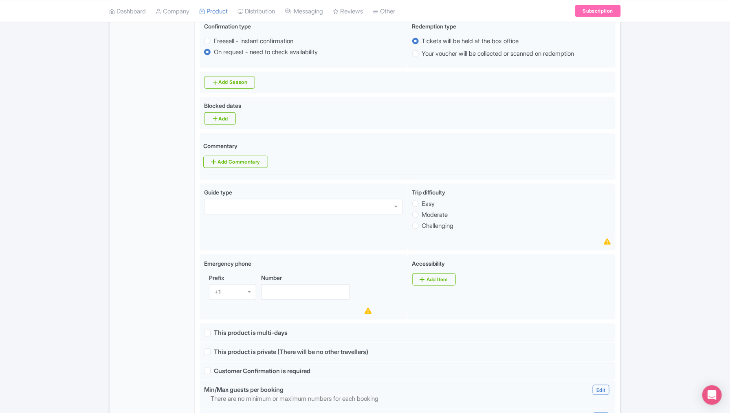
scroll to position [313, 0]
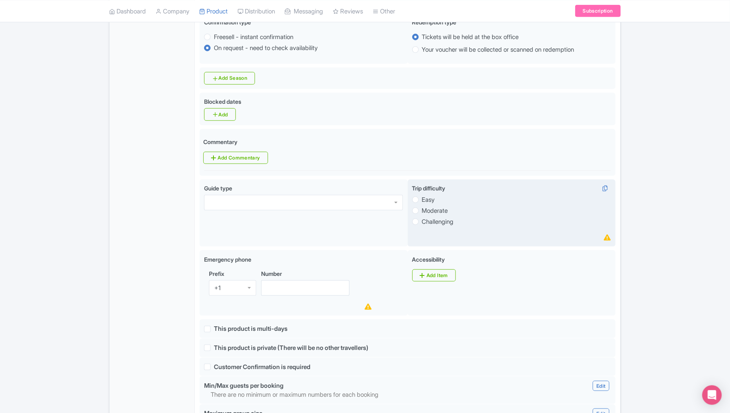
click at [422, 197] on label "Easy" at bounding box center [428, 199] width 13 height 9
click at [422, 197] on input "Easy" at bounding box center [426, 199] width 8 height 8
radio input "true"
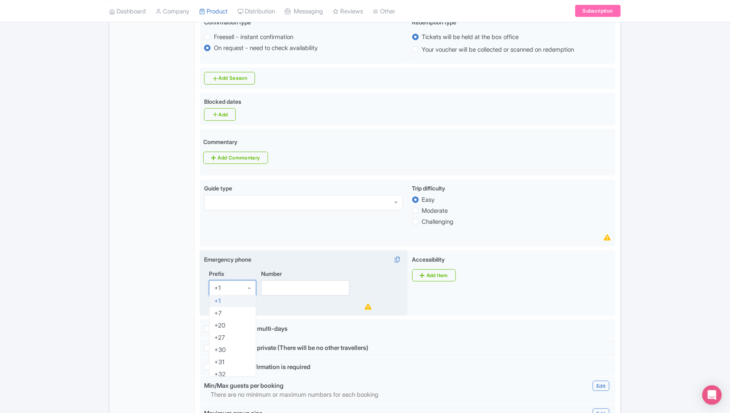
click at [232, 284] on div "+1" at bounding box center [232, 288] width 47 height 15
type input "52"
click at [284, 286] on input "Number" at bounding box center [305, 288] width 88 height 15
type input "9991595435"
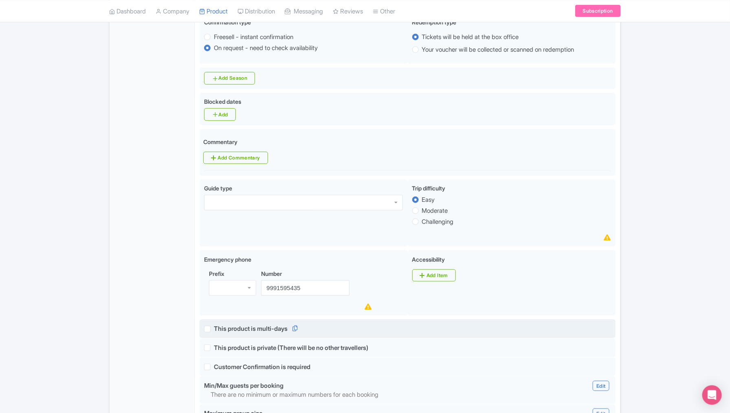
click at [503, 329] on div "false This product is multi-days" at bounding box center [407, 328] width 407 height 9
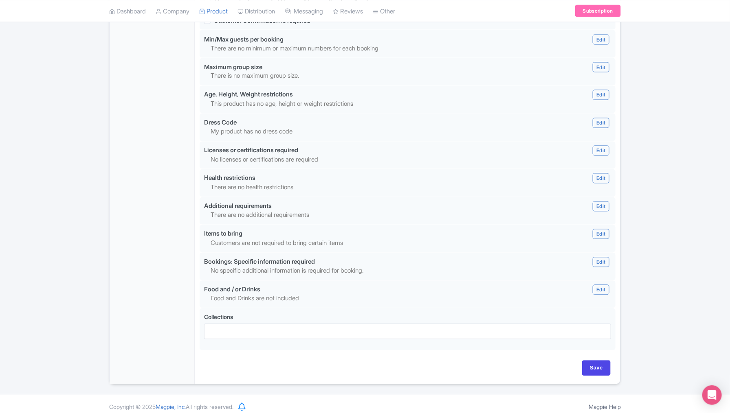
scroll to position [660, 0]
click at [589, 362] on input "Save" at bounding box center [596, 367] width 29 height 15
type input "Saving..."
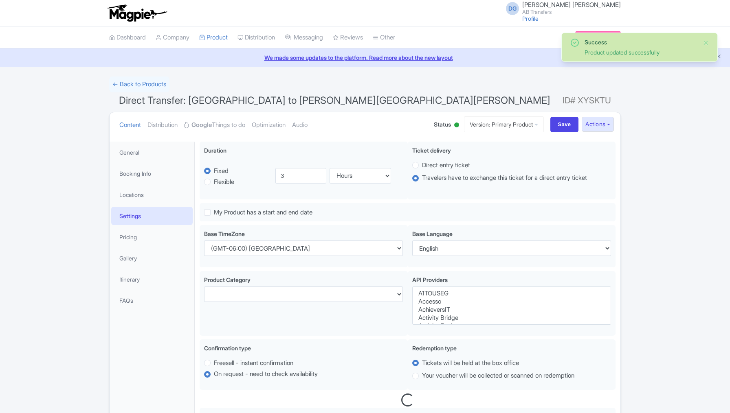
select select
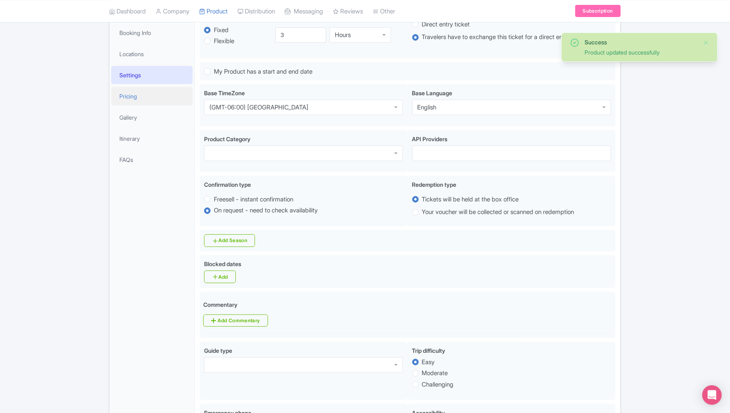
click at [136, 91] on link "Pricing" at bounding box center [151, 96] width 81 height 18
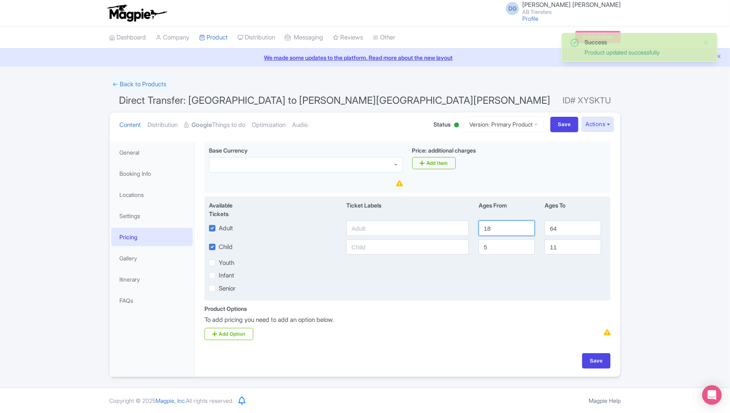
drag, startPoint x: 502, startPoint y: 229, endPoint x: 481, endPoint y: 229, distance: 20.8
click at [481, 229] on input "18" at bounding box center [506, 228] width 56 height 15
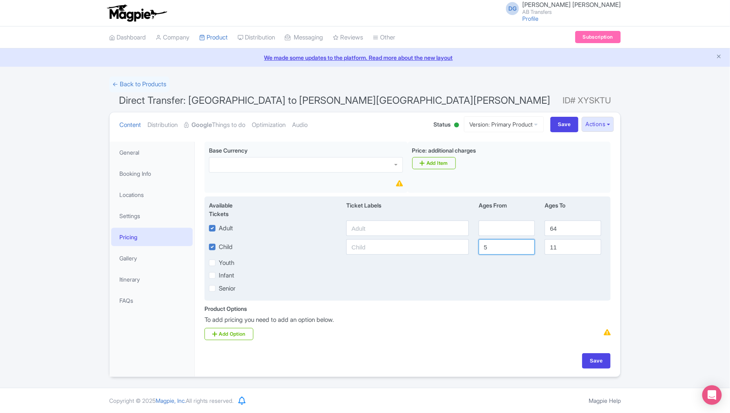
click at [496, 249] on input "5" at bounding box center [506, 246] width 56 height 15
click at [568, 228] on input "64" at bounding box center [572, 228] width 56 height 15
type input "6"
click at [568, 250] on input "11" at bounding box center [572, 246] width 56 height 15
type input "1"
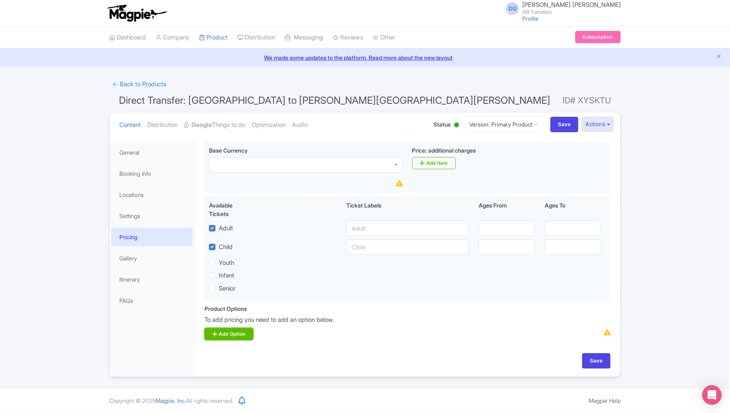
click at [232, 331] on link "Add Option" at bounding box center [228, 334] width 49 height 12
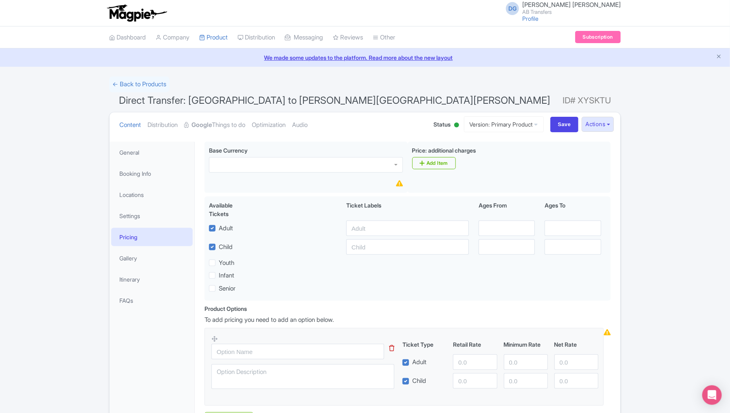
click at [316, 310] on div "Product Options i To add pricing you need to add an option below. Ticket Type R…" at bounding box center [408, 365] width 416 height 120
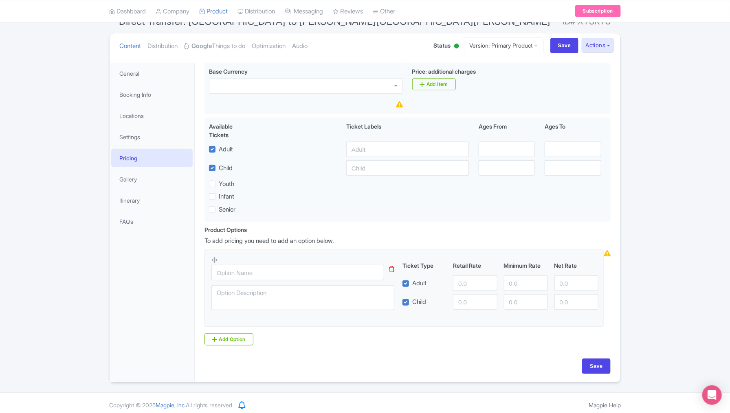
scroll to position [82, 0]
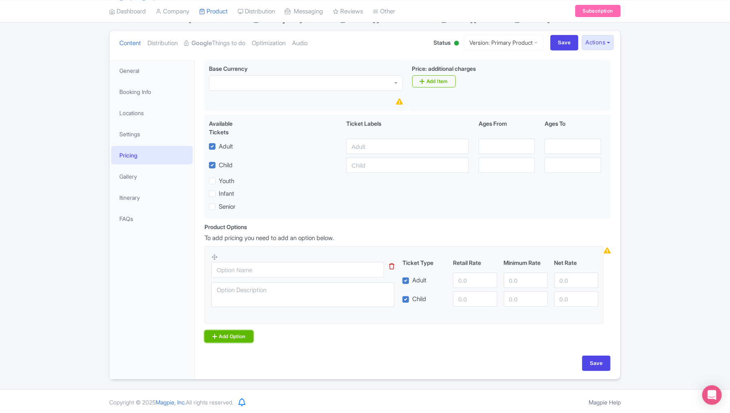
click at [235, 335] on link "Add Option" at bounding box center [228, 337] width 49 height 12
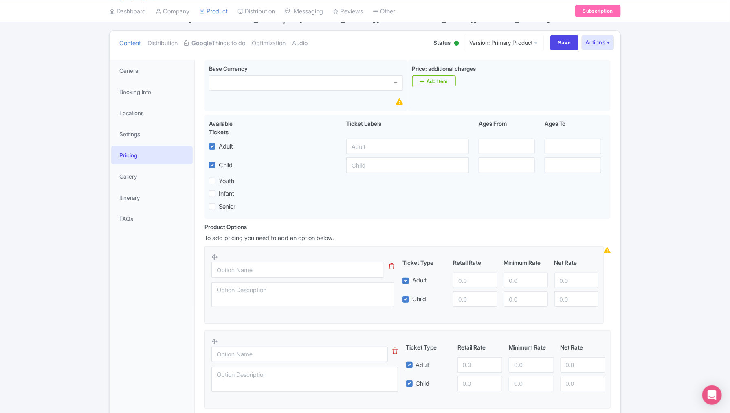
click at [164, 336] on div "General Booking Info Locations Settings Pricing Gallery Itinerary FAQs" at bounding box center [152, 262] width 85 height 404
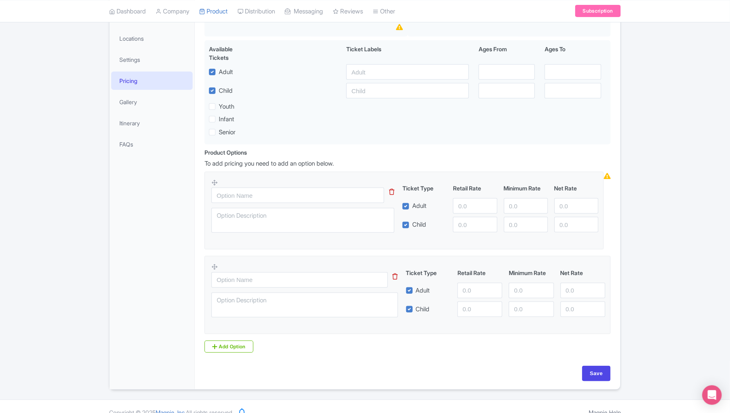
scroll to position [163, 0]
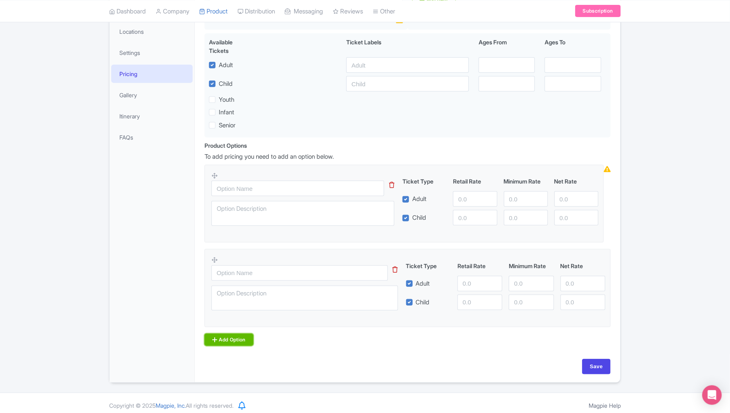
click at [232, 342] on link "Add Option" at bounding box center [228, 340] width 49 height 12
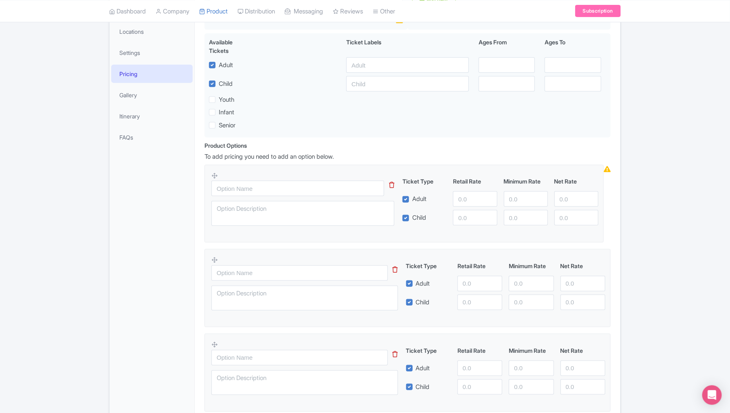
click at [159, 309] on div "General Booking Info Locations Settings Pricing Gallery Itinerary FAQs" at bounding box center [152, 222] width 85 height 489
click at [229, 192] on input "text" at bounding box center [297, 188] width 173 height 15
type input "sedan 3 passengers"
click at [234, 274] on input "text" at bounding box center [299, 272] width 176 height 15
type input "m"
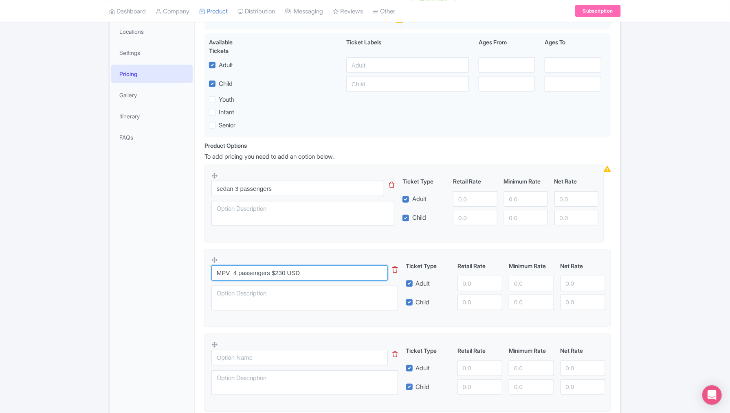
drag, startPoint x: 309, startPoint y: 272, endPoint x: 274, endPoint y: 271, distance: 35.0
click at [274, 271] on input "MPV 4 passengers $230 USD" at bounding box center [299, 272] width 176 height 15
type input "MPV 4 passengers $"
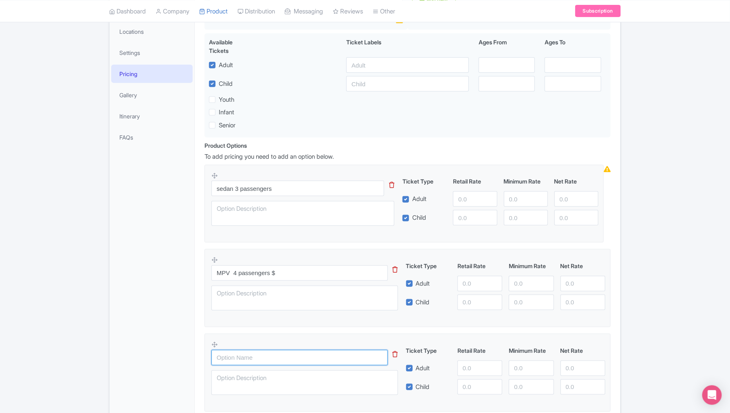
click at [226, 360] on input "text" at bounding box center [299, 357] width 176 height 15
type input "Van 7 passengers"
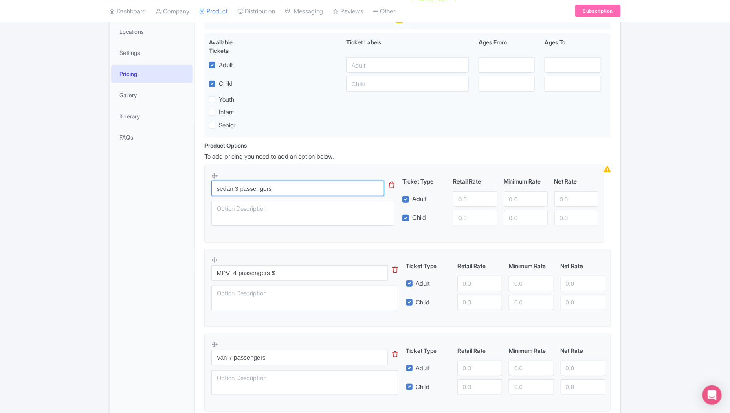
click at [310, 193] on input "sedan 3 passengers" at bounding box center [297, 188] width 173 height 15
click at [303, 187] on input "sedan 3 passengers" at bounding box center [297, 188] width 173 height 15
drag, startPoint x: 311, startPoint y: 185, endPoint x: 273, endPoint y: 185, distance: 38.3
click at [273, 185] on input "sedan 3 passengers $250 USD" at bounding box center [297, 188] width 173 height 15
type input "sedan 3 passengers $250 USD"
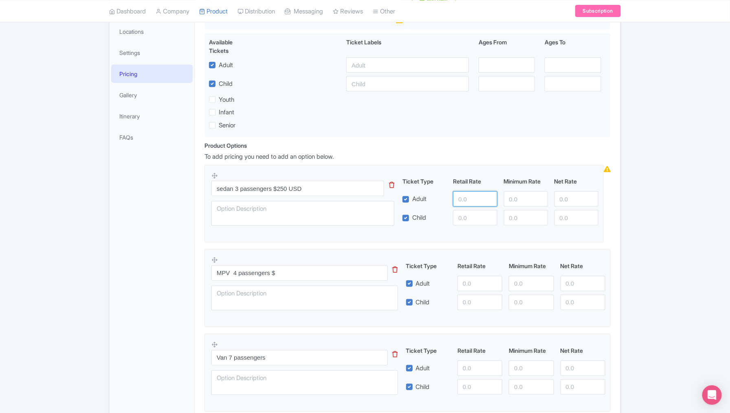
click at [460, 196] on input "number" at bounding box center [475, 198] width 44 height 15
paste input "250"
type input "250"
click at [309, 268] on input "MPV 4 passengers $" at bounding box center [299, 272] width 176 height 15
click at [295, 274] on input "MPV 4 passengers $" at bounding box center [299, 272] width 176 height 15
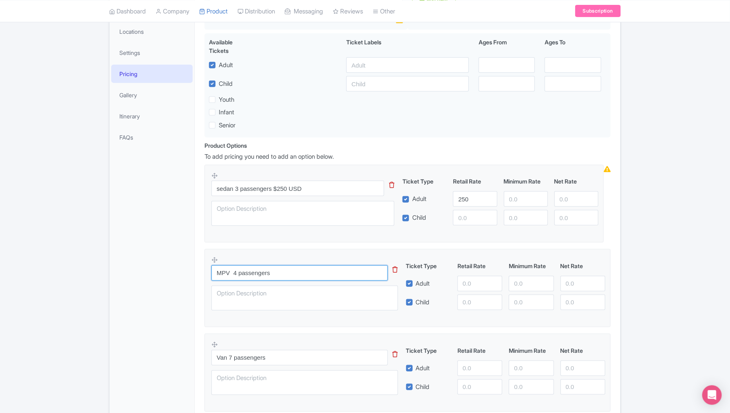
paste input "$250 USD"
type input "MPV 4 passengers $250 USD"
click at [468, 280] on input "number" at bounding box center [479, 283] width 45 height 15
paste input "250"
type input "250"
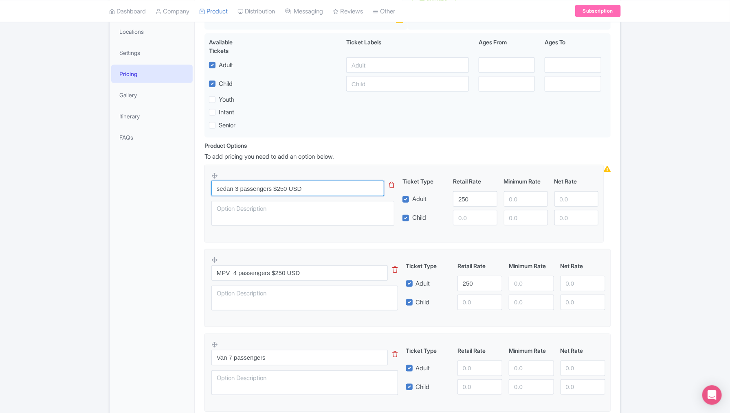
drag, startPoint x: 307, startPoint y: 187, endPoint x: 274, endPoint y: 187, distance: 33.0
click at [274, 187] on input "sedan 3 passengers $250 USD" at bounding box center [297, 188] width 173 height 15
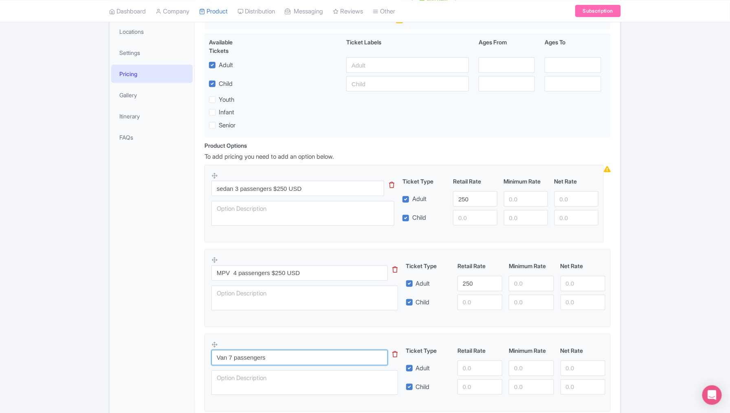
click at [285, 358] on input "Van 7 passengers" at bounding box center [299, 357] width 176 height 15
paste input "$250 USD"
type input "Van 7 passengers $250 USD"
click at [466, 367] on input "number" at bounding box center [479, 368] width 45 height 15
paste input "250"
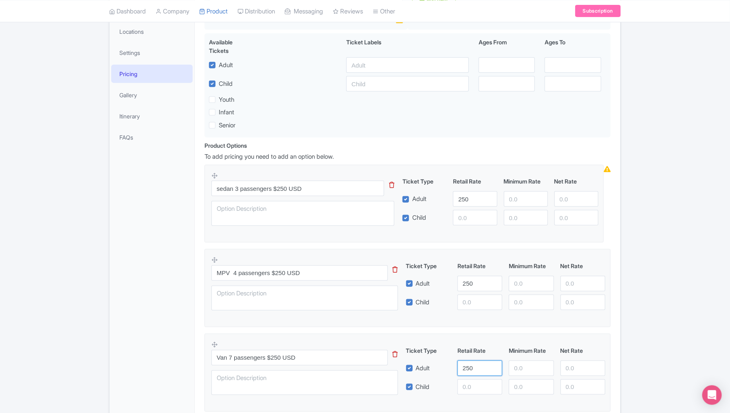
type input "250"
click at [281, 189] on input "sedan 3 passengers $250 USD" at bounding box center [297, 188] width 173 height 15
type input "sedan 3 passengers $200 USD"
click at [465, 198] on input "250" at bounding box center [475, 198] width 44 height 15
type input "200"
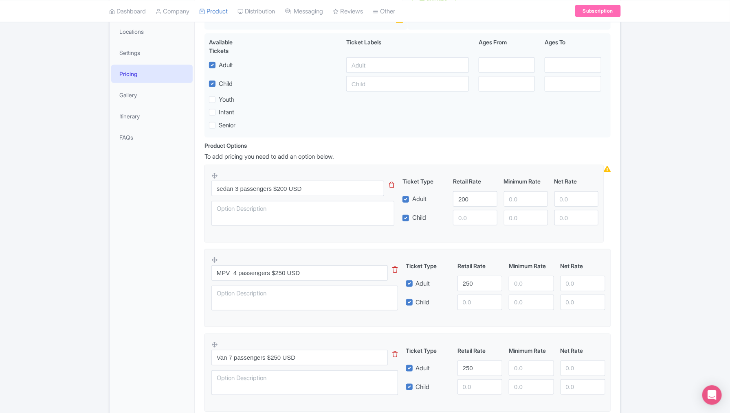
click at [154, 267] on div "General Booking Info Locations Settings Pricing Gallery Itinerary FAQs" at bounding box center [152, 222] width 85 height 489
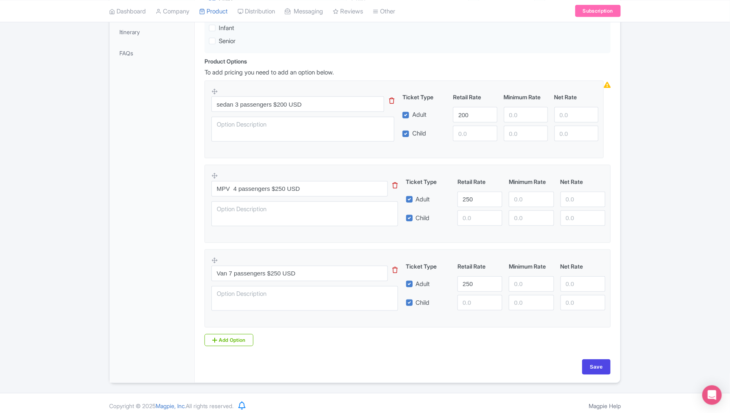
scroll to position [250, 0]
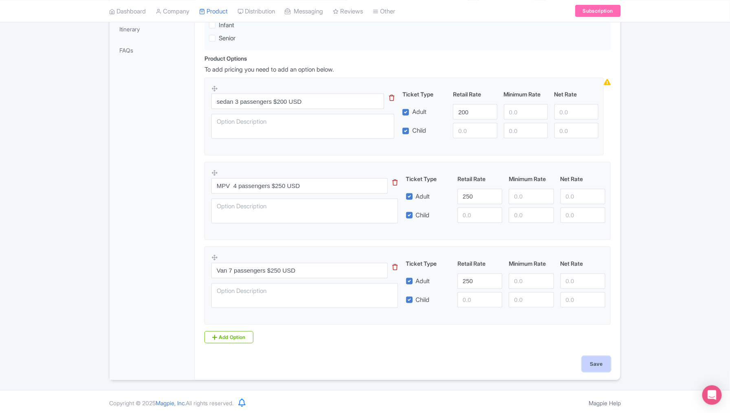
click at [589, 363] on input "Save" at bounding box center [596, 364] width 29 height 15
type input "Saving..."
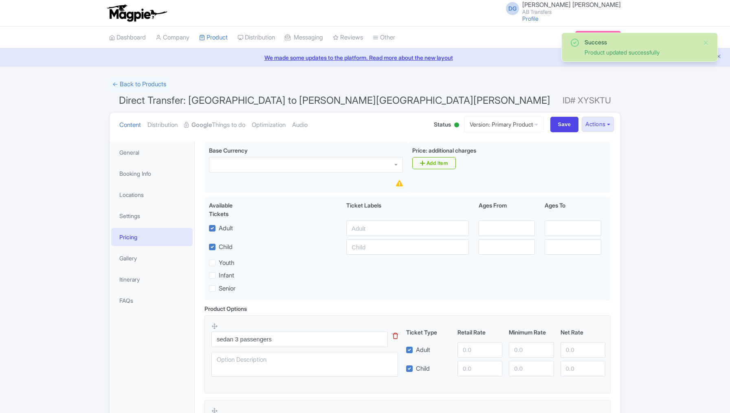
scroll to position [141, 0]
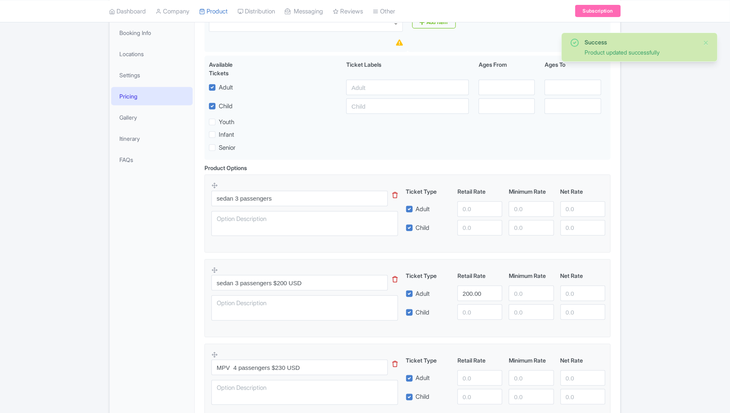
click at [666, 343] on div "Success Product updated successfully ← Back to Products Direct Transfer: [GEOGR…" at bounding box center [365, 334] width 730 height 796
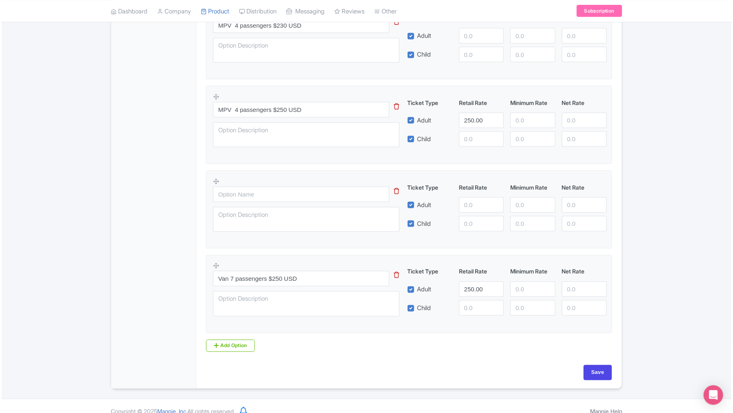
scroll to position [491, 0]
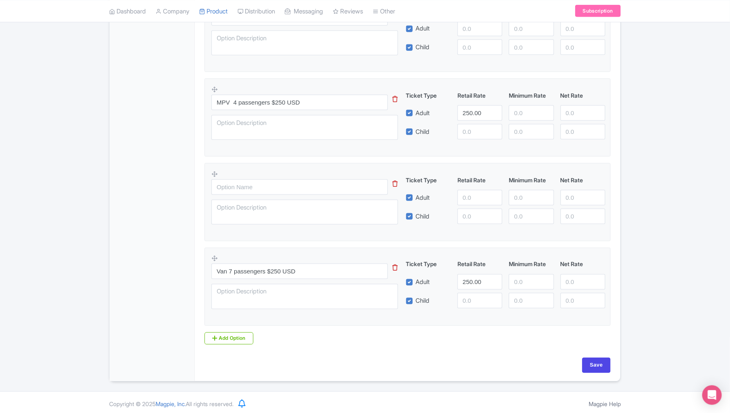
click at [396, 181] on icon at bounding box center [394, 184] width 5 height 6
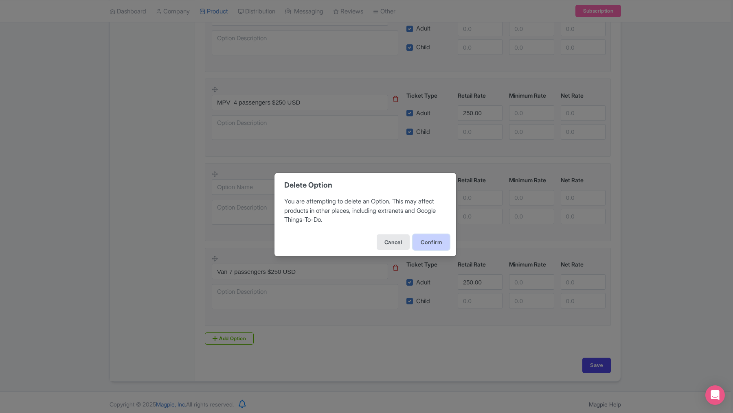
click at [425, 240] on button "Confirm" at bounding box center [431, 242] width 37 height 15
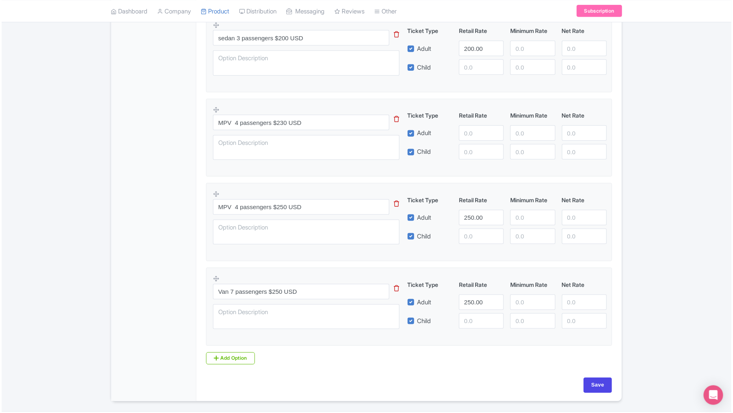
scroll to position [366, 0]
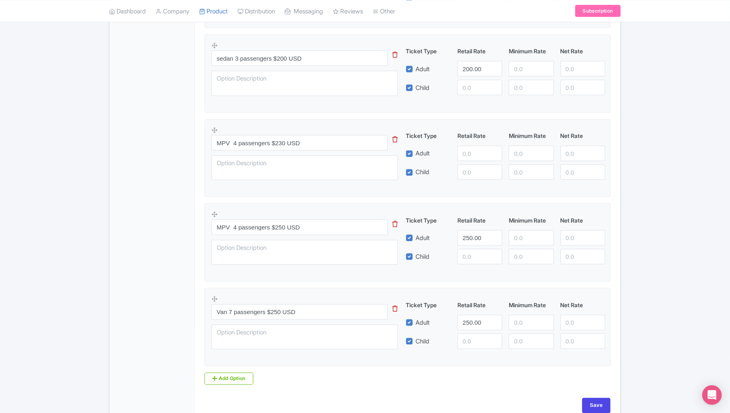
click at [396, 136] on icon at bounding box center [394, 139] width 5 height 6
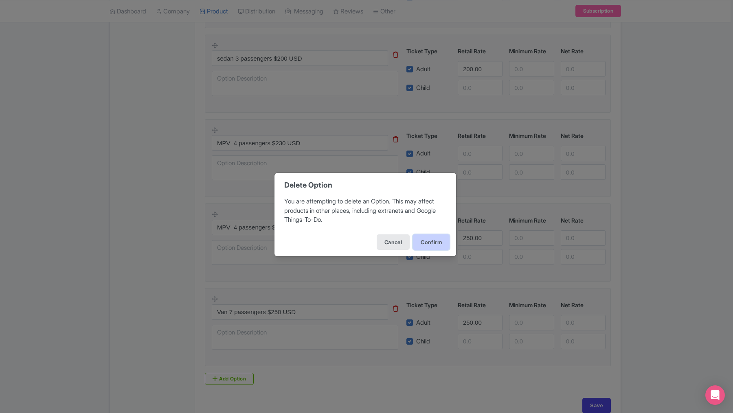
click at [428, 241] on button "Confirm" at bounding box center [431, 242] width 37 height 15
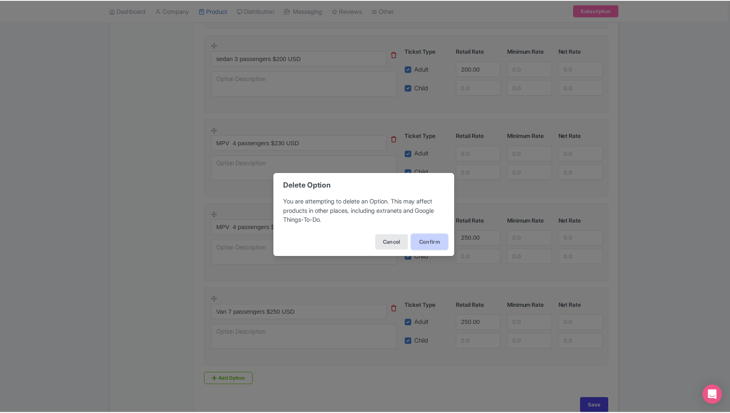
scroll to position [322, 0]
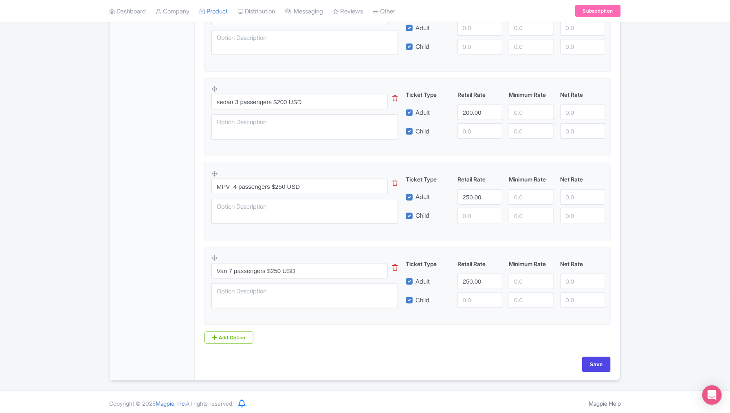
click at [151, 136] on div "General Booking Info Locations Settings Pricing Gallery Itinerary FAQs" at bounding box center [152, 100] width 85 height 561
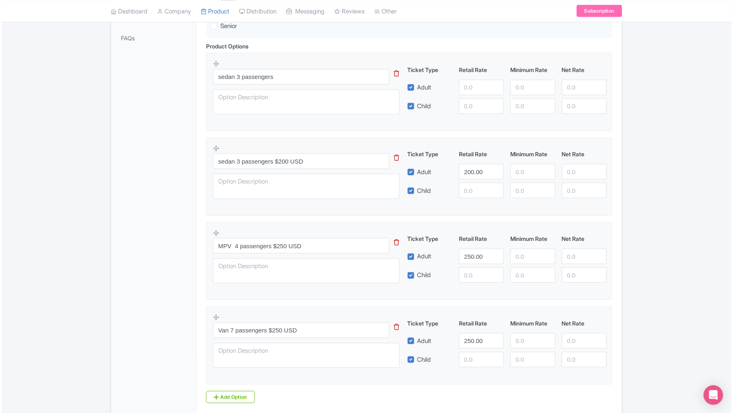
scroll to position [261, 0]
click at [397, 75] on icon at bounding box center [394, 75] width 5 height 6
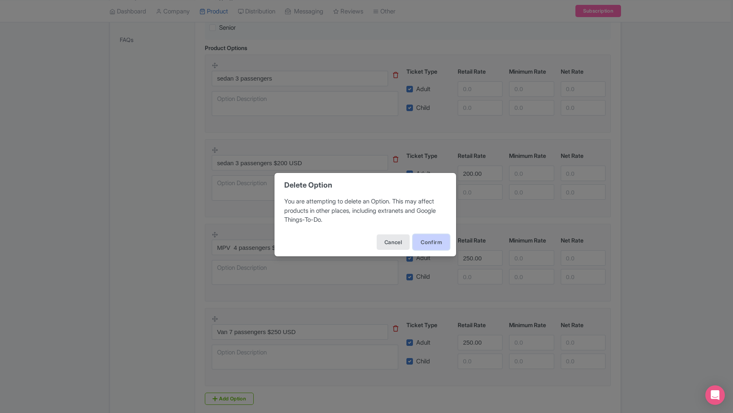
click at [426, 241] on button "Confirm" at bounding box center [431, 242] width 37 height 15
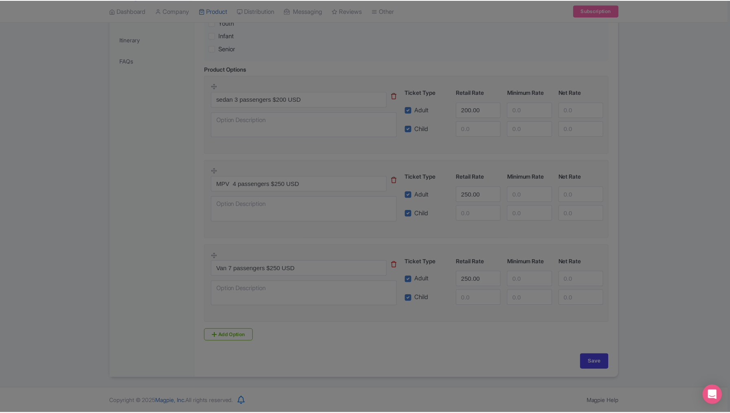
scroll to position [238, 0]
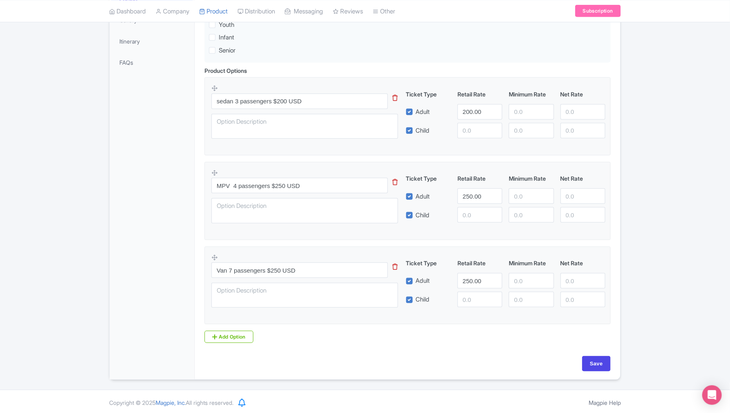
click at [629, 217] on div "Success Product updated successfully ← Back to Products Direct Transfer: Mexico…" at bounding box center [365, 109] width 730 height 542
click at [123, 289] on div "General Booking Info Locations Settings Pricing Gallery Itinerary FAQs" at bounding box center [152, 142] width 85 height 476
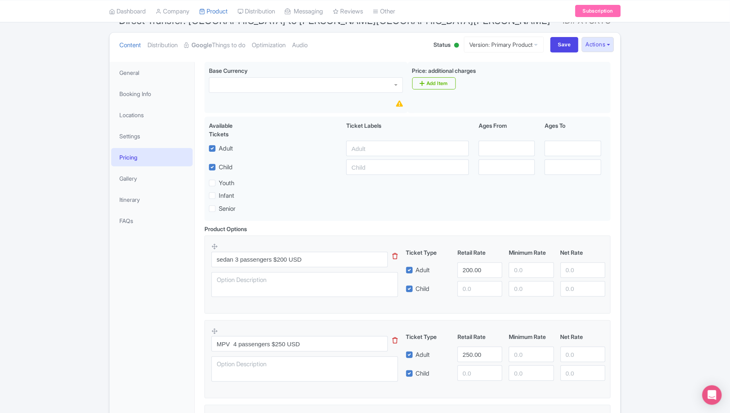
scroll to position [75, 0]
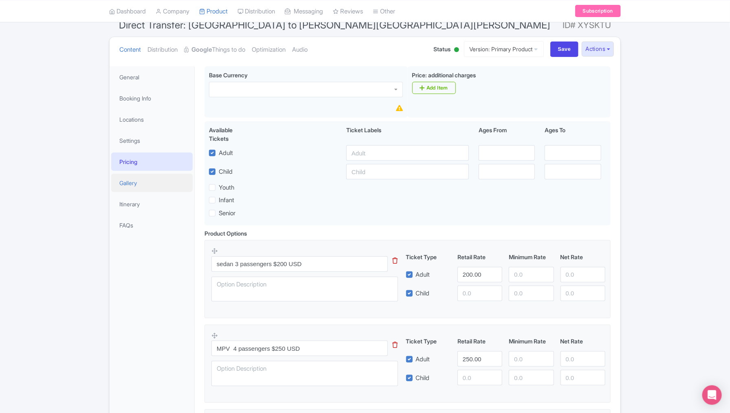
click at [132, 184] on link "Gallery" at bounding box center [151, 183] width 81 height 18
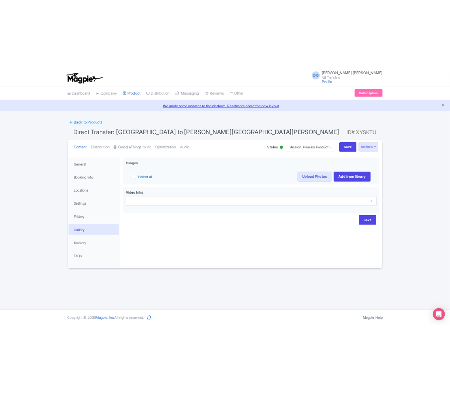
scroll to position [0, 0]
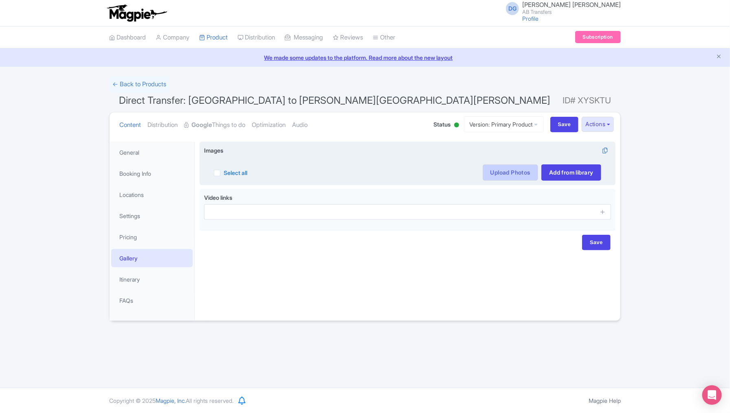
click at [504, 173] on link "Upload Photos" at bounding box center [509, 172] width 55 height 16
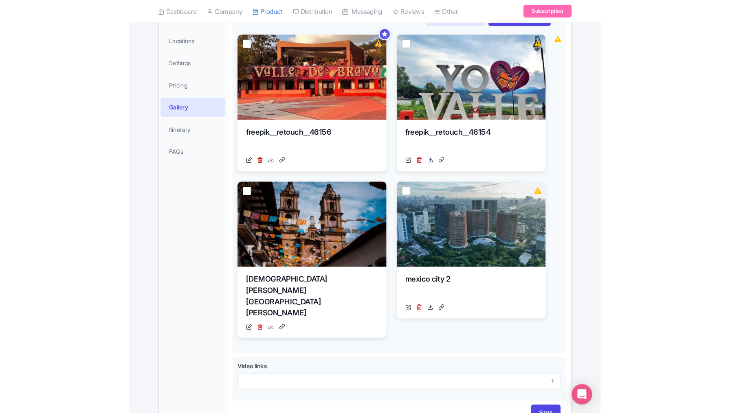
scroll to position [123, 0]
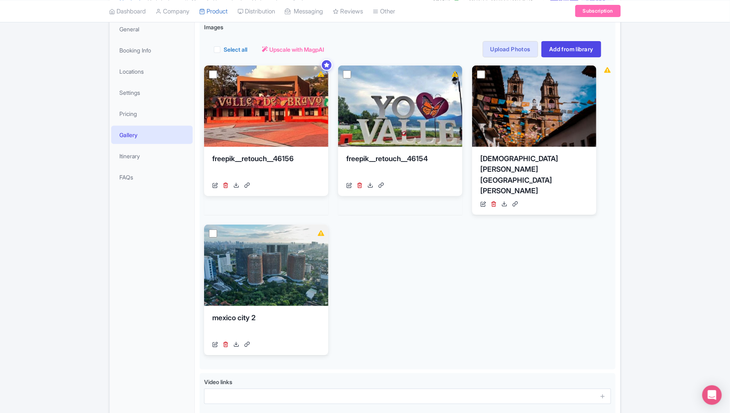
type input "Saving..."
click at [61, 198] on div "← Back to Products Direct Transfer: [GEOGRAPHIC_DATA] to [PERSON_NAME][GEOGRAPH…" at bounding box center [365, 198] width 730 height 490
click at [45, 158] on div "← Back to Products Direct Transfer: Mexico City to Valle de bravo ID# XYSKTU Co…" at bounding box center [365, 198] width 730 height 490
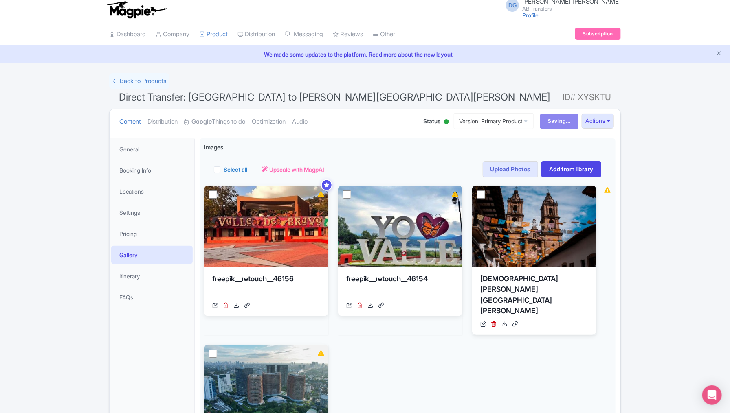
scroll to position [0, 0]
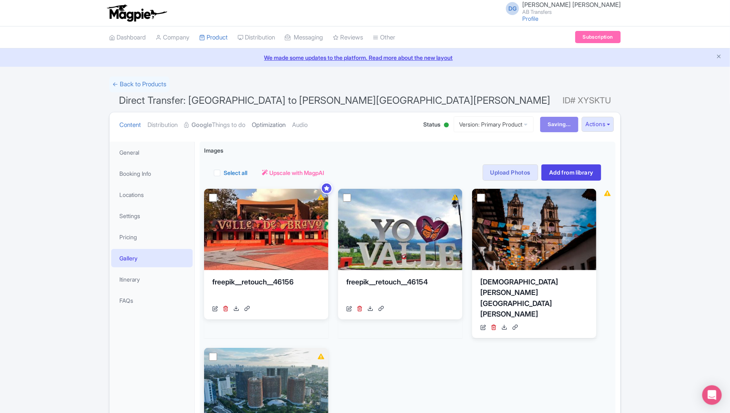
click at [284, 122] on link "Optimization" at bounding box center [269, 125] width 34 height 26
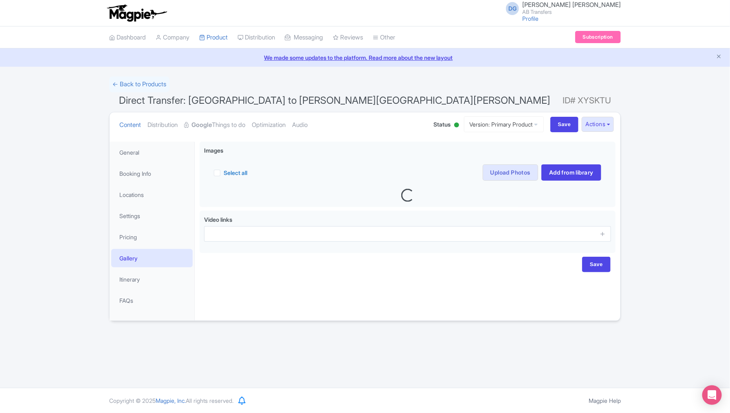
click at [284, 122] on link "Optimization" at bounding box center [269, 125] width 34 height 26
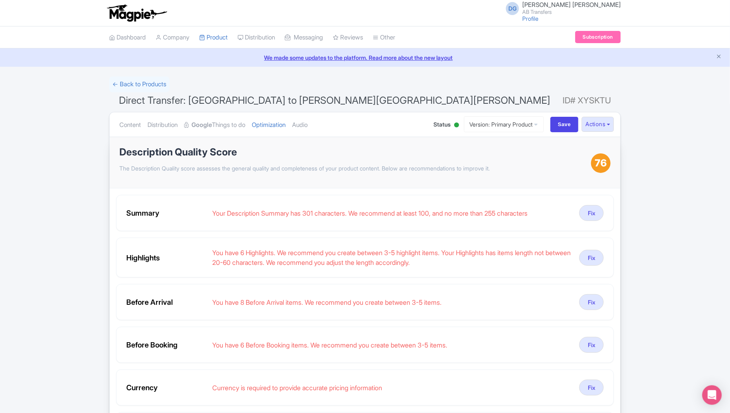
click at [652, 281] on div "Success Product updated successfully ← Back to Products Direct Transfer: Mexico…" at bounding box center [365, 366] width 730 height 579
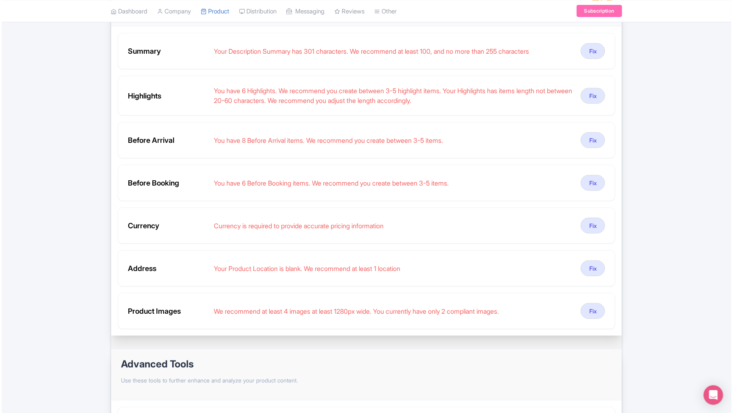
scroll to position [163, 0]
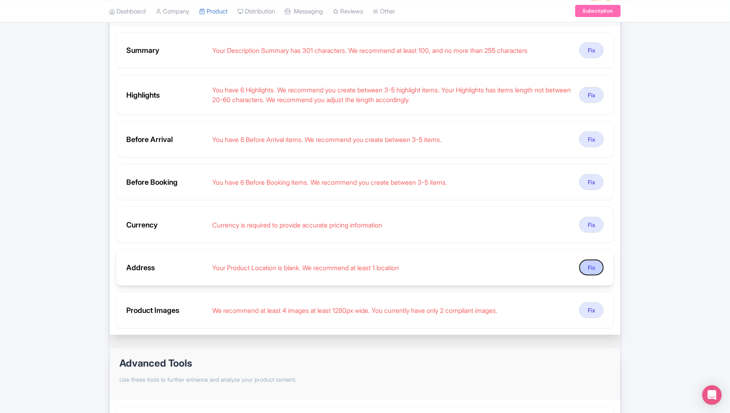
click at [591, 268] on button "Fix" at bounding box center [591, 268] width 24 height 16
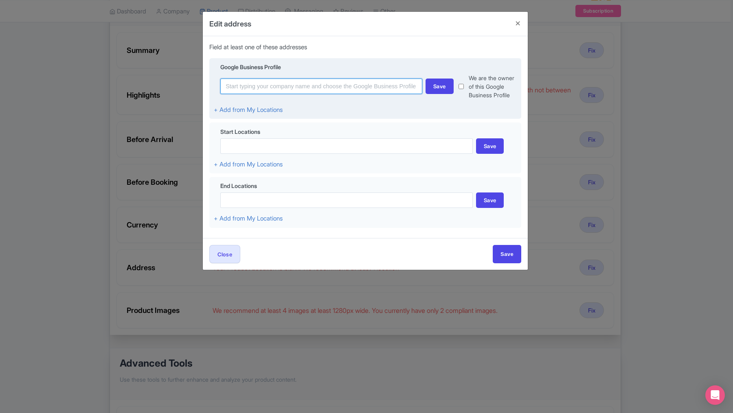
click at [303, 88] on input at bounding box center [321, 86] width 202 height 15
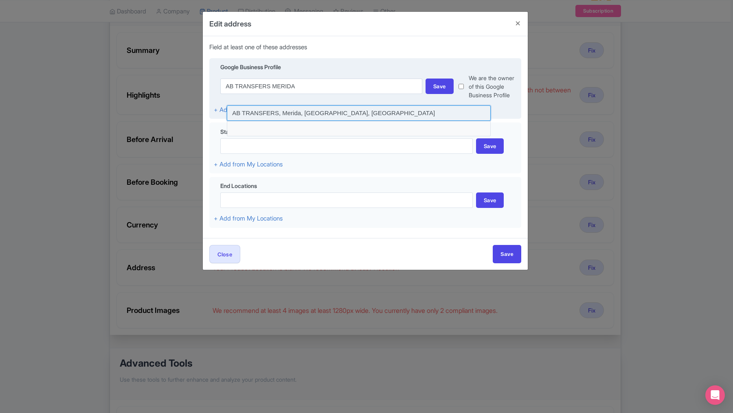
click at [270, 110] on input at bounding box center [359, 112] width 264 height 15
type input "AB TRANSFERS, Merida, [GEOGRAPHIC_DATA], [GEOGRAPHIC_DATA]"
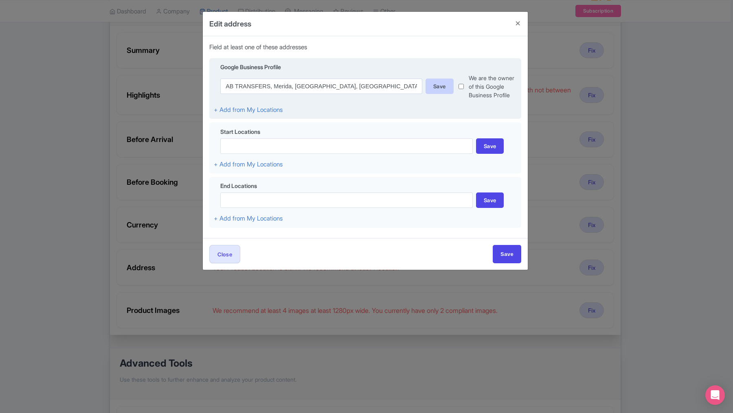
click at [441, 91] on div "Save" at bounding box center [439, 86] width 28 height 15
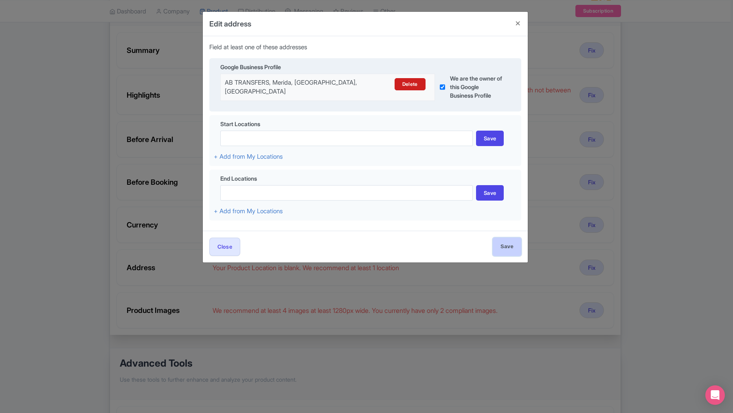
click at [504, 246] on input "Save" at bounding box center [507, 247] width 29 height 18
type input "Save"
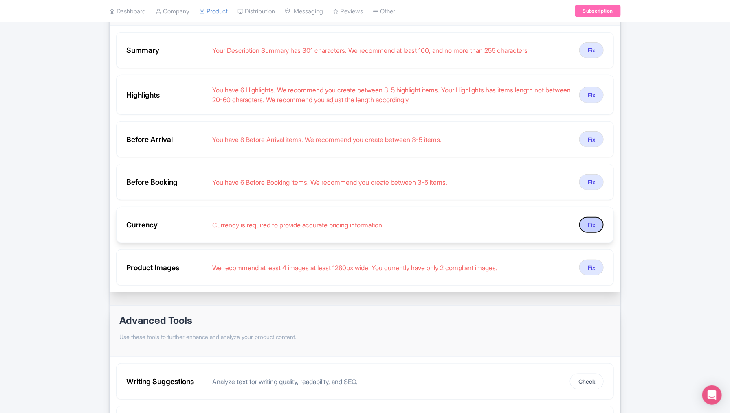
click at [590, 221] on button "Fix" at bounding box center [591, 225] width 24 height 16
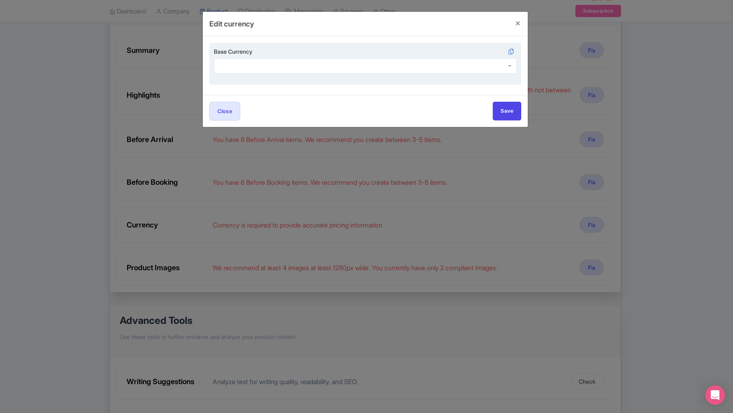
click at [329, 63] on div at bounding box center [365, 65] width 303 height 15
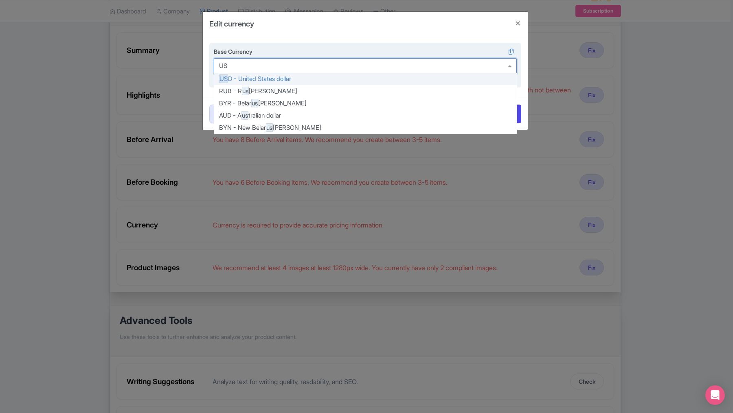
scroll to position [0, 0]
type input "USD"
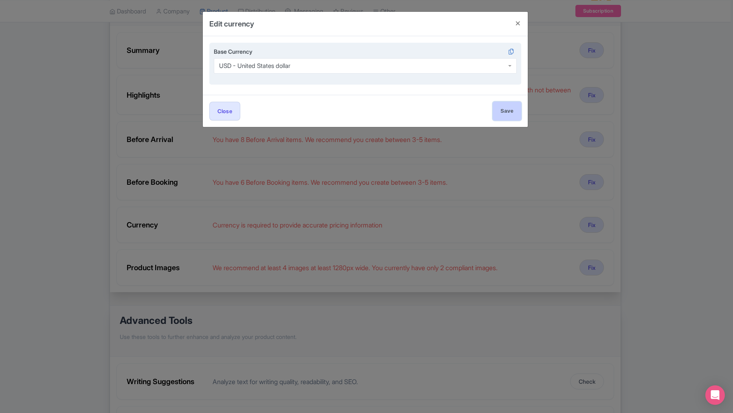
click at [502, 113] on input "Save" at bounding box center [507, 111] width 29 height 18
type input "Save"
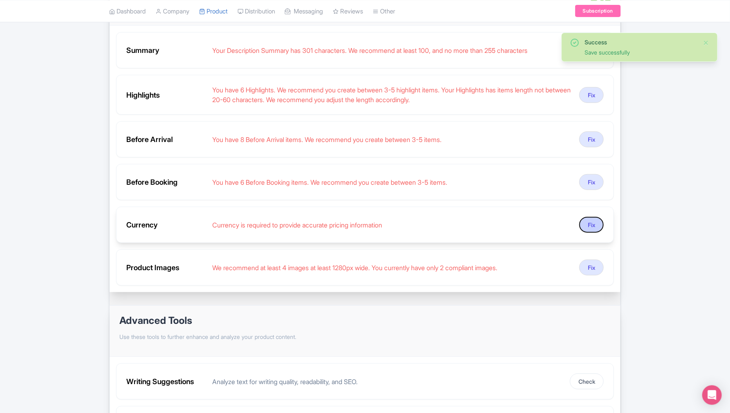
click at [591, 222] on button "Fix" at bounding box center [591, 225] width 24 height 16
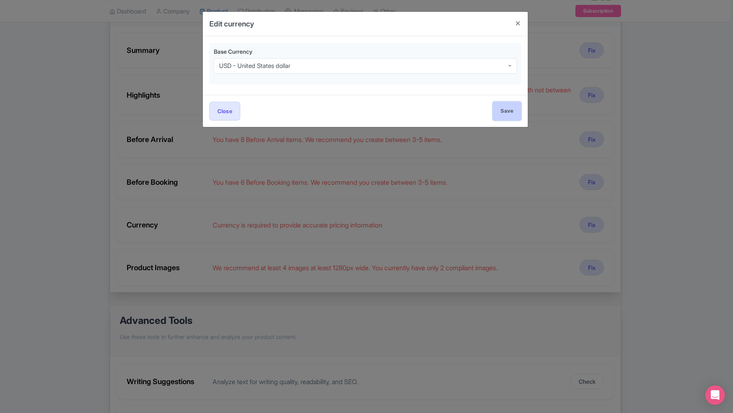
click at [502, 112] on input "Save" at bounding box center [507, 111] width 29 height 18
type input "Save"
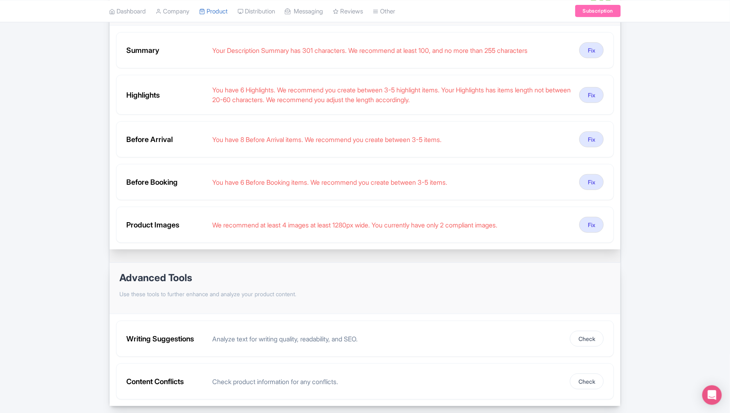
click at [649, 181] on div "Success Save successfully ← Back to Products Direct Transfer: Mexico City to Va…" at bounding box center [365, 160] width 730 height 493
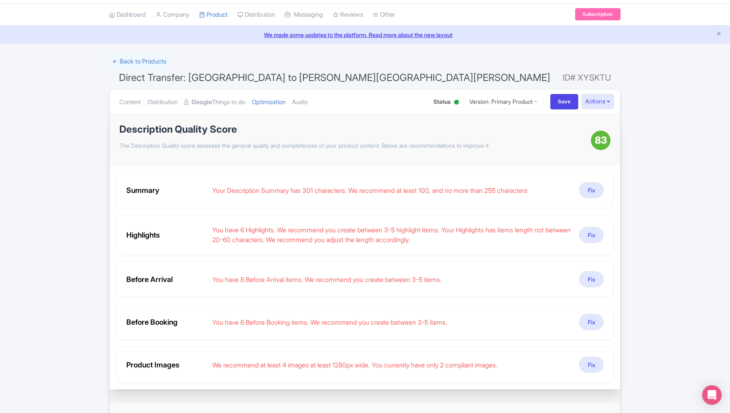
scroll to position [20, 0]
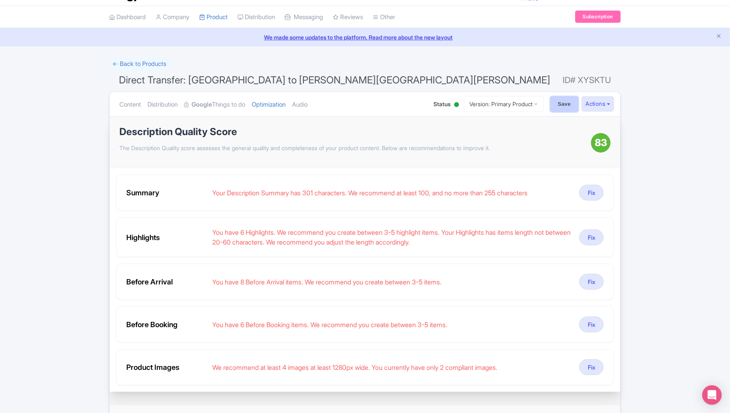
click at [566, 107] on input "Save" at bounding box center [564, 103] width 29 height 15
type input "Saving..."
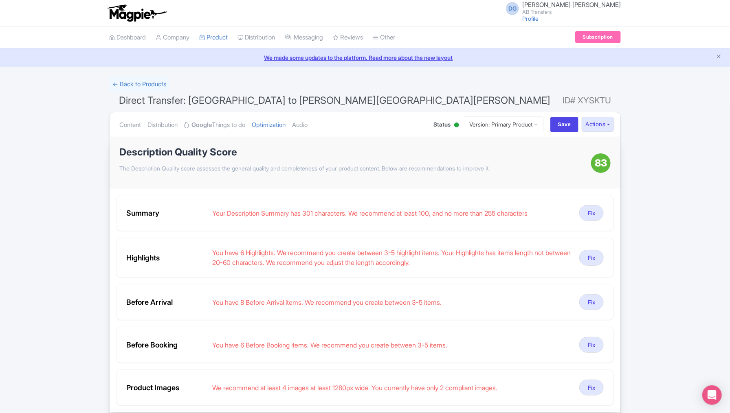
click at [671, 189] on div "Success Product updated successfully ← Back to Products Direct Transfer: Mexico…" at bounding box center [365, 323] width 730 height 493
click at [224, 55] on link "My Products" at bounding box center [238, 58] width 77 height 13
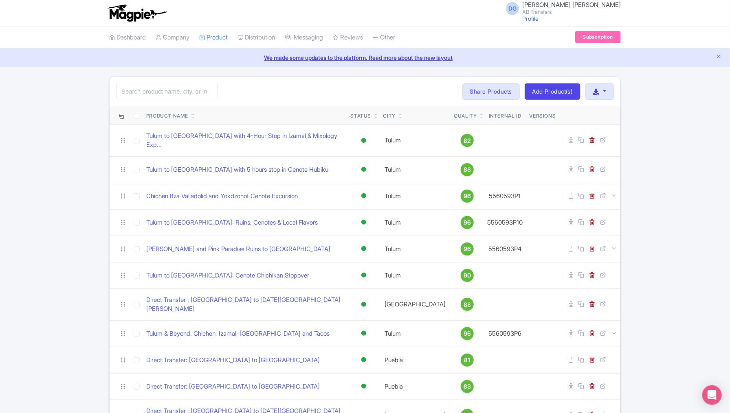
click at [23, 300] on div "Search Bulk Actions Delete Add to Collection Share Products Add to Collection C…" at bounding box center [365, 397] width 730 height 641
click at [28, 299] on div "Search Bulk Actions Delete Add to Collection Share Products Add to Collection C…" at bounding box center [365, 397] width 730 height 641
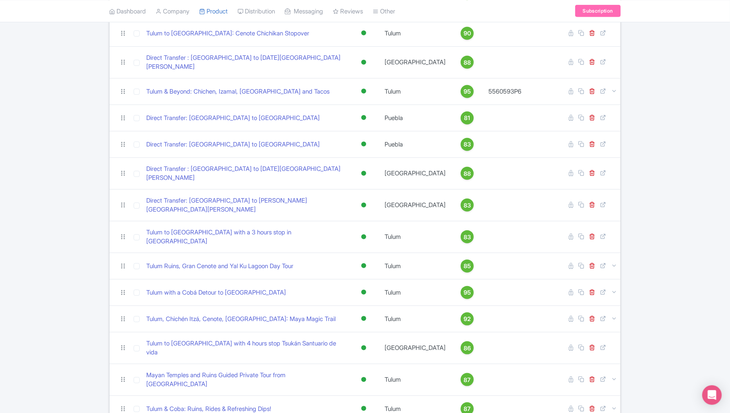
scroll to position [244, 0]
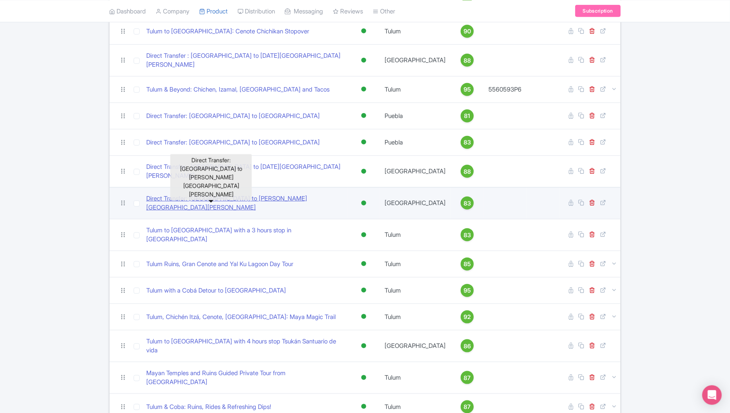
click at [237, 194] on link "Direct Transfer: [GEOGRAPHIC_DATA] to [PERSON_NAME][GEOGRAPHIC_DATA][PERSON_NAM…" at bounding box center [245, 203] width 198 height 18
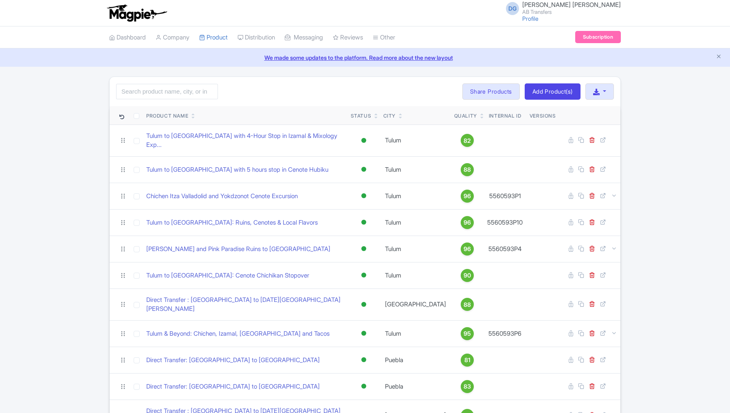
scroll to position [244, 0]
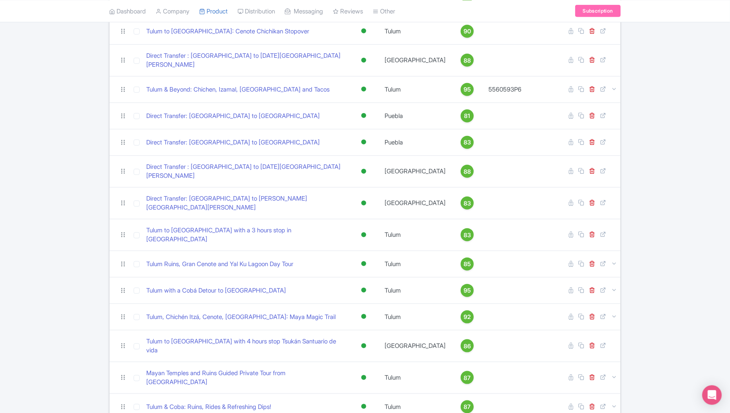
click at [642, 286] on div "Search Bulk Actions [GEOGRAPHIC_DATA] Add to Collection Share Products Add to C…" at bounding box center [365, 152] width 730 height 641
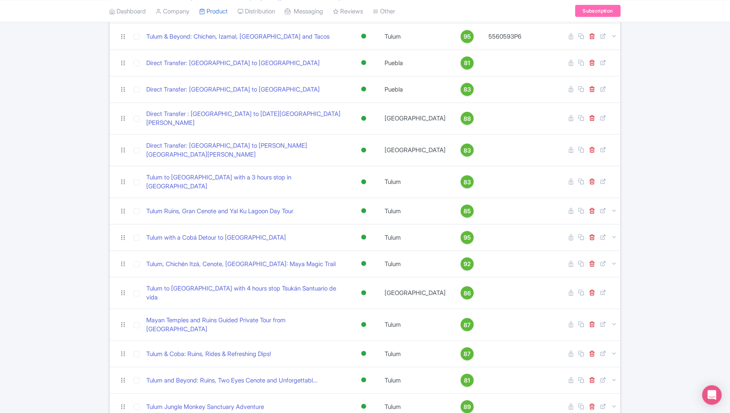
scroll to position [298, 0]
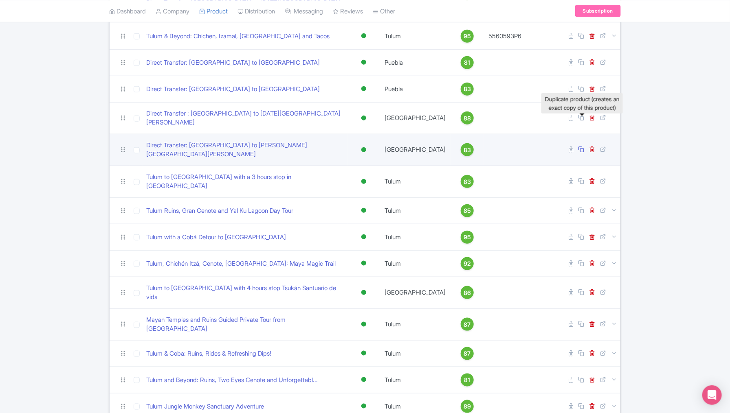
click at [582, 146] on icon at bounding box center [581, 149] width 6 height 6
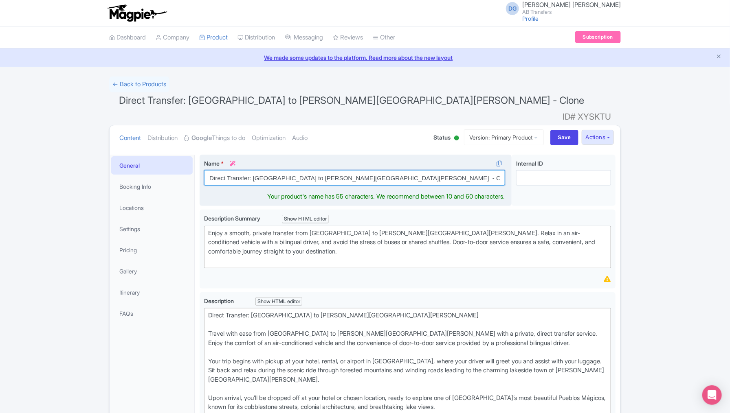
click at [349, 170] on input "Direct Transfer: [GEOGRAPHIC_DATA] to [PERSON_NAME][GEOGRAPHIC_DATA][PERSON_NAM…" at bounding box center [354, 177] width 301 height 15
click at [349, 170] on input "Direct Transfer: Mexico City to Valle de bravo - Clone" at bounding box center [354, 177] width 301 height 15
drag, startPoint x: 335, startPoint y: 163, endPoint x: 293, endPoint y: 162, distance: 42.0
click at [293, 170] on input "Direct Transfer: [GEOGRAPHIC_DATA] to [PERSON_NAME][GEOGRAPHIC_DATA][PERSON_NAM…" at bounding box center [354, 177] width 301 height 15
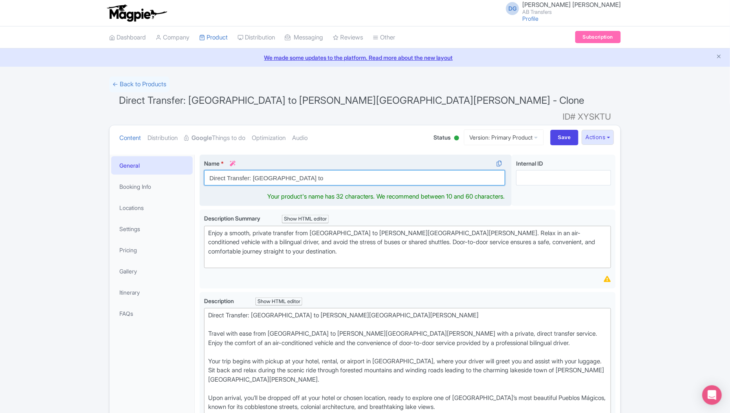
click at [253, 170] on input "Direct Transfer: Mexico City to" at bounding box center [354, 177] width 301 height 15
paste input "Valle de bravo"
click at [309, 170] on input "Direct Transfer: Valle de bravo Mexico City to" at bounding box center [354, 177] width 301 height 15
drag, startPoint x: 327, startPoint y: 165, endPoint x: 295, endPoint y: 165, distance: 31.8
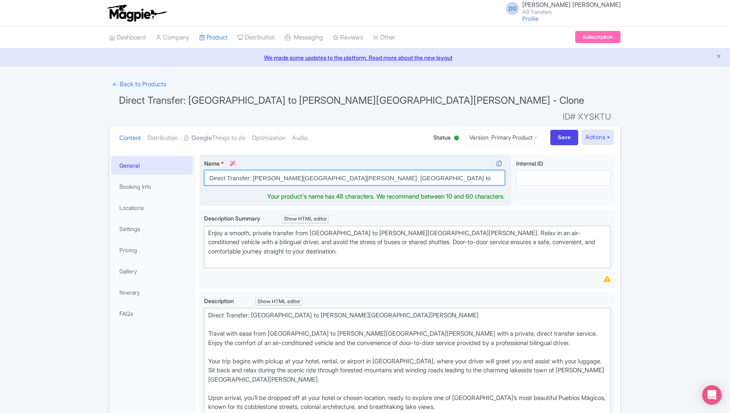
click at [295, 170] on input "Direct Transfer: Valle de bravo Mexico City to" at bounding box center [354, 177] width 301 height 15
click at [325, 170] on input "Direct Transfer: Valle de bravo to" at bounding box center [354, 177] width 301 height 15
paste input "[GEOGRAPHIC_DATA]"
click at [295, 170] on input "Direct Transfer: Valle de bravo to Mexico City" at bounding box center [354, 177] width 301 height 15
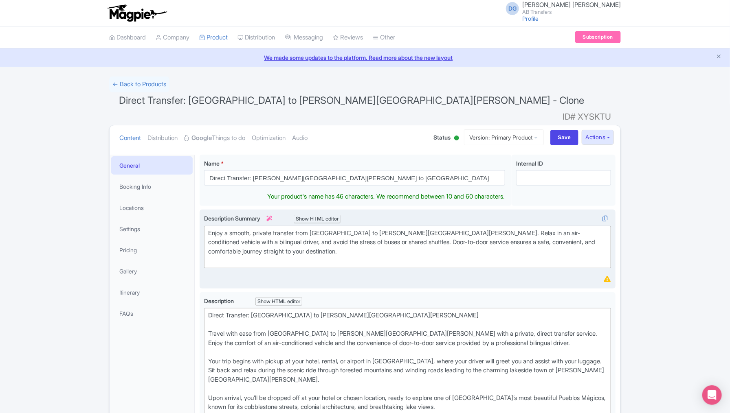
click at [362, 244] on div "Description Summary i Show HTML editor Bold Italic Strikethrough Link Heading Q…" at bounding box center [407, 249] width 407 height 70
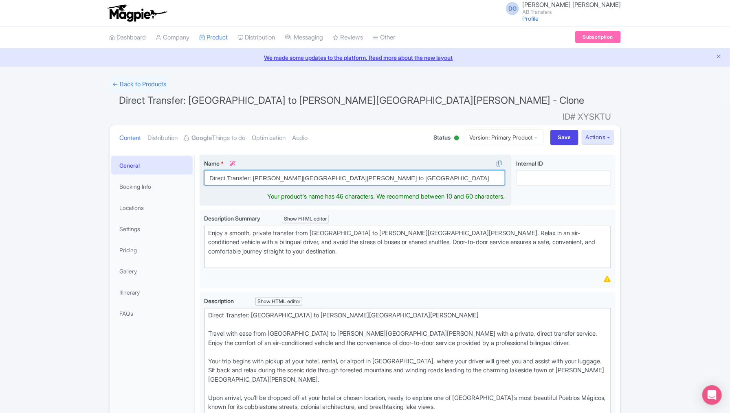
drag, startPoint x: 341, startPoint y: 168, endPoint x: 253, endPoint y: 167, distance: 87.5
click at [252, 170] on input "Direct Transfer: Valle de bravO to Mexico City" at bounding box center [354, 177] width 301 height 15
click at [292, 170] on input "Direct Transfer: Valle de bravO to Mexico City" at bounding box center [354, 177] width 301 height 15
drag, startPoint x: 337, startPoint y: 164, endPoint x: 253, endPoint y: 163, distance: 83.5
click at [253, 170] on input "Direct Transfer: [PERSON_NAME][GEOGRAPHIC_DATA][PERSON_NAME] to [GEOGRAPHIC_DAT…" at bounding box center [354, 177] width 301 height 15
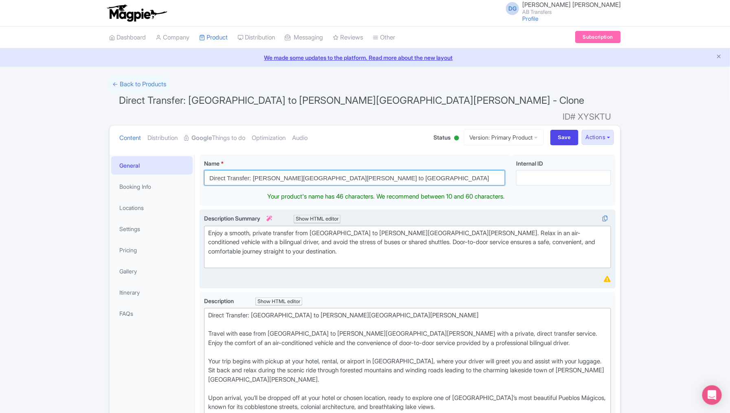
type input "Direct Transfer: [PERSON_NAME][GEOGRAPHIC_DATA][PERSON_NAME] to [GEOGRAPHIC_DAT…"
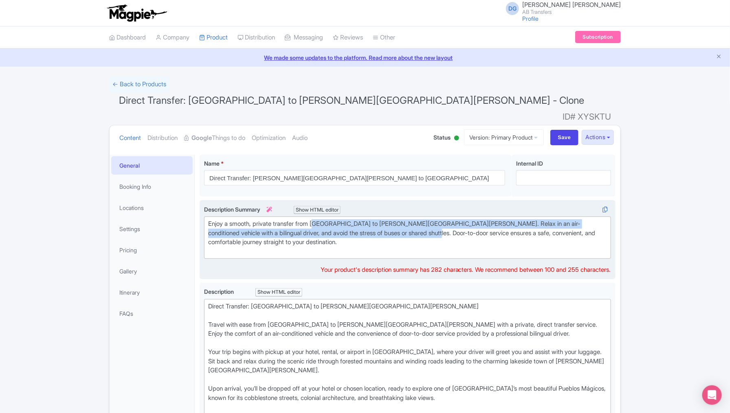
drag, startPoint x: 399, startPoint y: 219, endPoint x: 320, endPoint y: 208, distance: 79.7
click at [320, 219] on div "Enjoy a smooth, private transfer from Mexico City to Valle de Bravo. Relax in a…" at bounding box center [407, 237] width 399 height 37
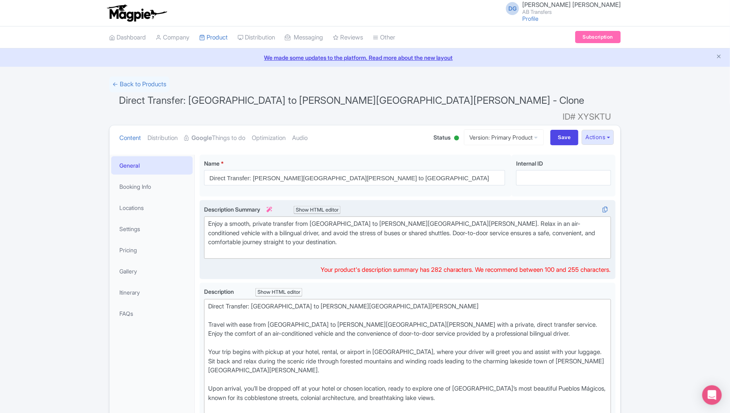
click at [314, 219] on div "Enjoy a smooth, private transfer from Mexico City to Valle de Bravo. Relax in a…" at bounding box center [407, 237] width 399 height 37
drag, startPoint x: 318, startPoint y: 208, endPoint x: 400, endPoint y: 206, distance: 82.3
click at [400, 219] on div "Enjoy a smooth, private transfer from Mexico City to Valle de Bravo. Relax in a…" at bounding box center [407, 237] width 399 height 37
paste trix-editor "Valle de bravo to Mexico City"
type trix-editor "<div>Enjoy a smooth, private transfer from Valle de bravo to Mexico City. Relax…"
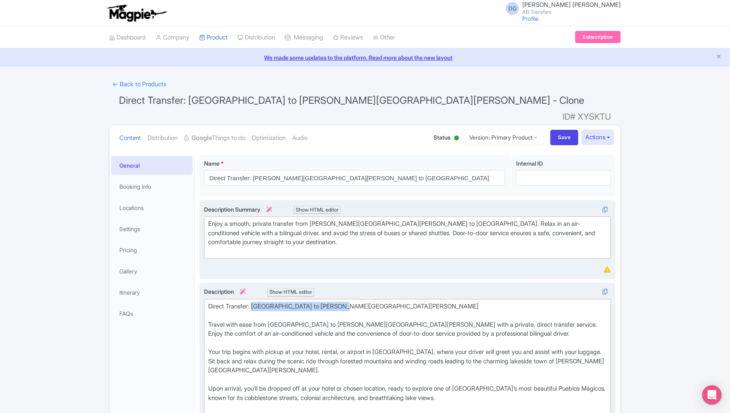
drag, startPoint x: 343, startPoint y: 282, endPoint x: 256, endPoint y: 280, distance: 87.1
click at [256, 302] on div "Direct Transfer: Mexico City to Valle de Bravo Travel with ease from Mexico Cit…" at bounding box center [407, 357] width 399 height 110
paste trix-editor "Valle de bravo to Mexico City"
drag, startPoint x: 356, startPoint y: 300, endPoint x: 272, endPoint y: 300, distance: 83.9
click at [272, 302] on div "Direct Transfer: Valle de bravo to Mexico City Travel with ease from Mexico Cit…" at bounding box center [407, 357] width 399 height 110
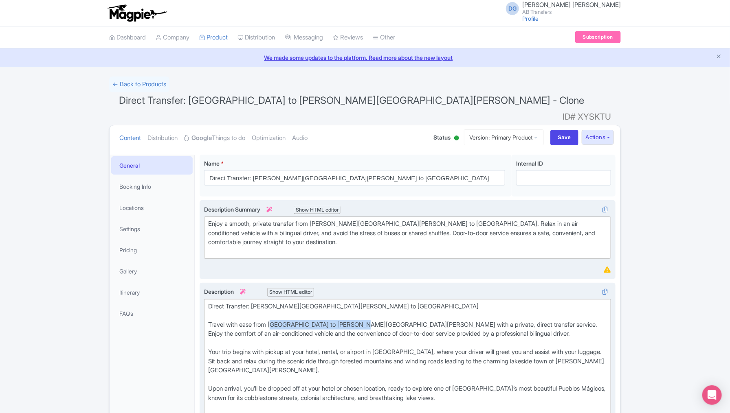
paste trix-editor "Valle de bravo to Mexico City"
drag, startPoint x: 314, startPoint y: 301, endPoint x: 274, endPoint y: 300, distance: 39.9
click at [274, 302] on div "Direct Transfer: Valle de bravo to Mexico City Travel with ease from Valle de b…" at bounding box center [407, 357] width 399 height 110
copy div "Valle de bravo"
drag, startPoint x: 419, startPoint y: 327, endPoint x: 387, endPoint y: 327, distance: 32.2
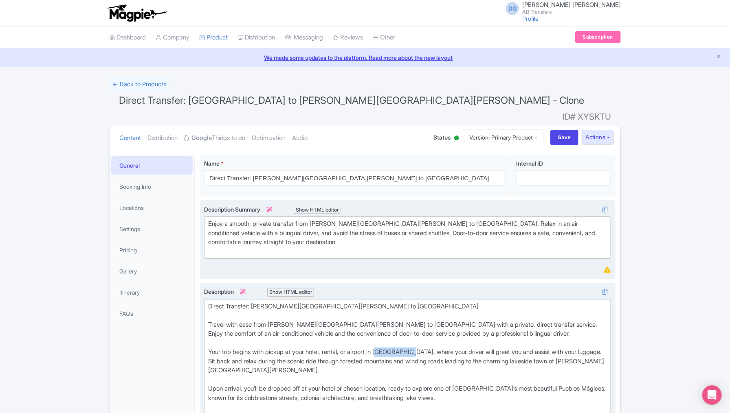
click at [387, 327] on div "Direct Transfer: Valle de bravo to Mexico City Travel with ease from Valle de b…" at bounding box center [407, 357] width 399 height 110
paste trix-editor "Valle de bravo"
click at [381, 350] on div "Direct Transfer: Valle de bravo to Mexico City Travel with ease from Valle de b…" at bounding box center [407, 357] width 399 height 110
drag, startPoint x: 357, startPoint y: 301, endPoint x: 322, endPoint y: 300, distance: 35.0
click at [322, 302] on div "Direct Transfer: Valle de bravo to Mexico City Travel with ease from Valle de b…" at bounding box center [407, 357] width 399 height 110
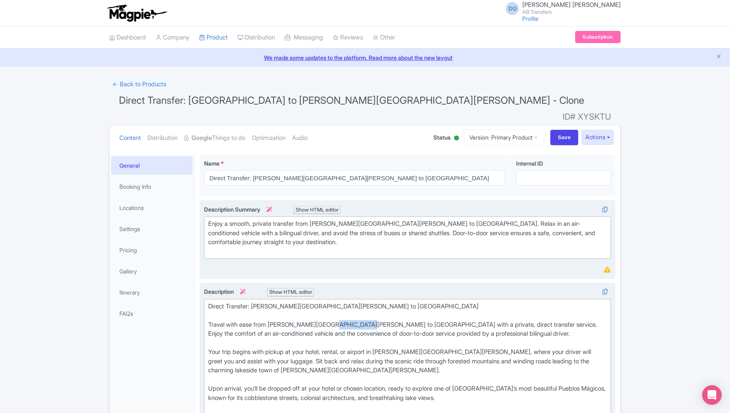
copy div "[GEOGRAPHIC_DATA]"
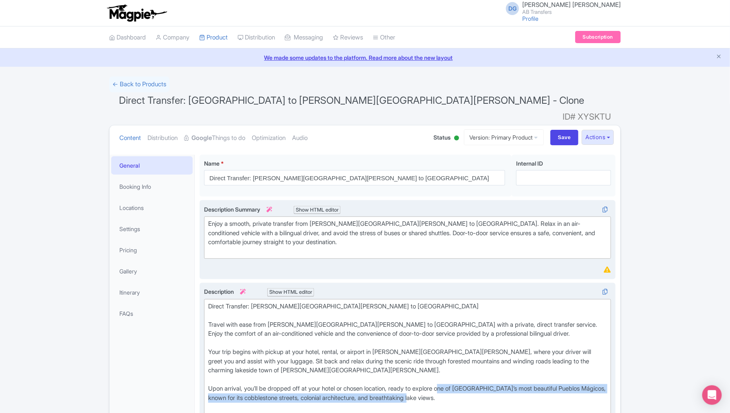
drag, startPoint x: 469, startPoint y: 378, endPoint x: 452, endPoint y: 364, distance: 21.7
click at [452, 364] on div "Direct Transfer: Valle de bravo to Mexico City Travel with ease from Valle de b…" at bounding box center [407, 357] width 399 height 110
paste trix-editor "[GEOGRAPHIC_DATA]"
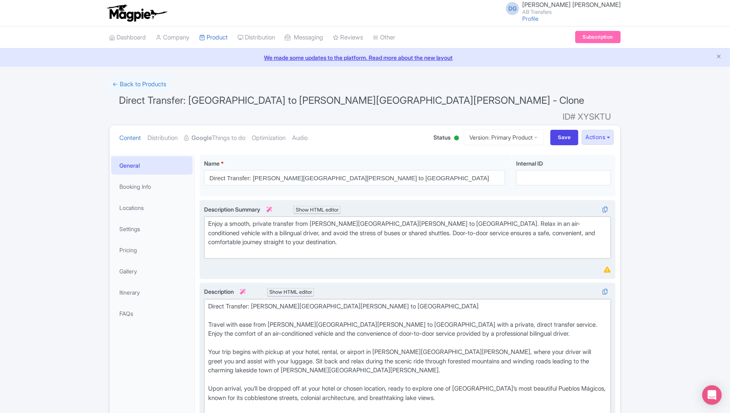
type trix-editor "<div>Direct Transfer: Valle de bravo to Mexico City<br><br>&nbsp;Travel with ea…"
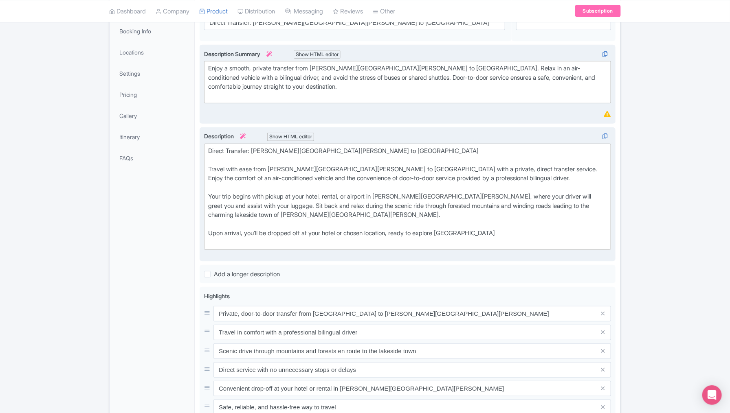
scroll to position [163, 0]
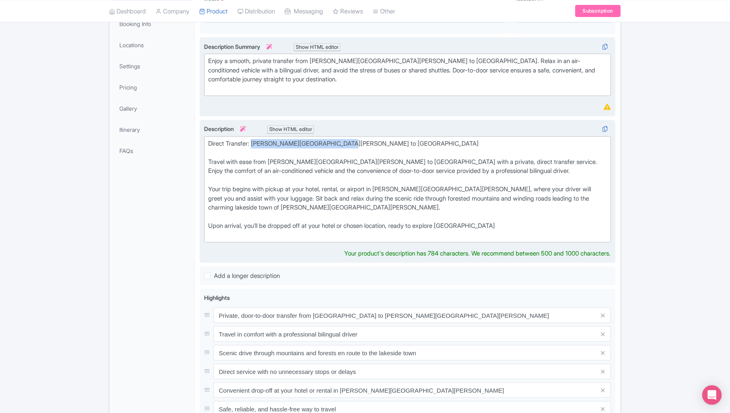
drag, startPoint x: 343, startPoint y: 120, endPoint x: 256, endPoint y: 118, distance: 87.6
click at [256, 139] on div "Direct Transfer: Valle de bravo to Mexico City Travel with ease from Valle de b…" at bounding box center [407, 189] width 399 height 101
copy div "Valle de bravo to Mexico City"
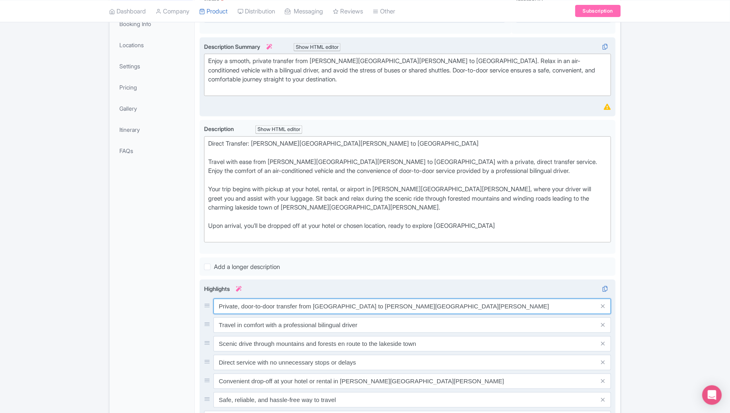
drag, startPoint x: 396, startPoint y: 291, endPoint x: 313, endPoint y: 280, distance: 83.4
click at [313, 299] on input "Private, door-to-door transfer from Mexico City to Valle de Bravo" at bounding box center [411, 306] width 397 height 15
paste input "Valle de bravo to Mexico City"
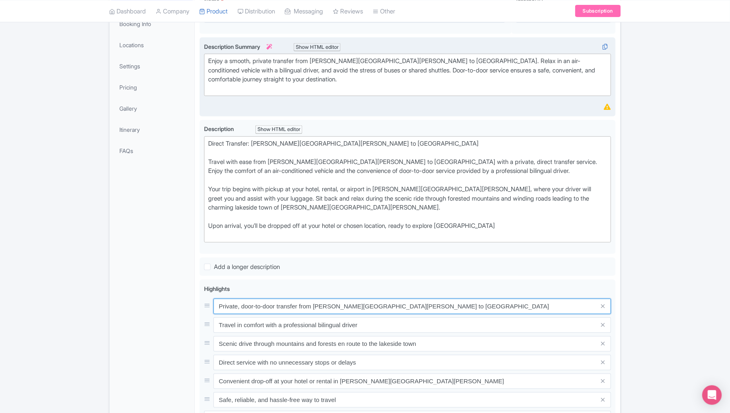
type input "Private, door-to-door transfer from [PERSON_NAME][GEOGRAPHIC_DATA][PERSON_NAME]…"
click at [149, 375] on div "General Booking Info Locations Settings Pricing Gallery Itinerary FAQs" at bounding box center [152, 307] width 85 height 631
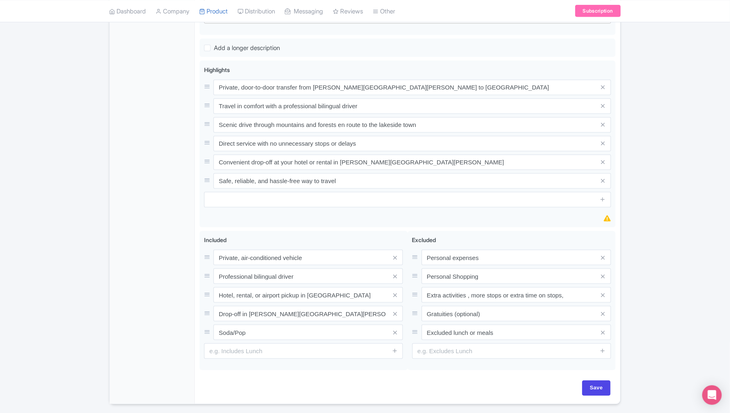
scroll to position [383, 0]
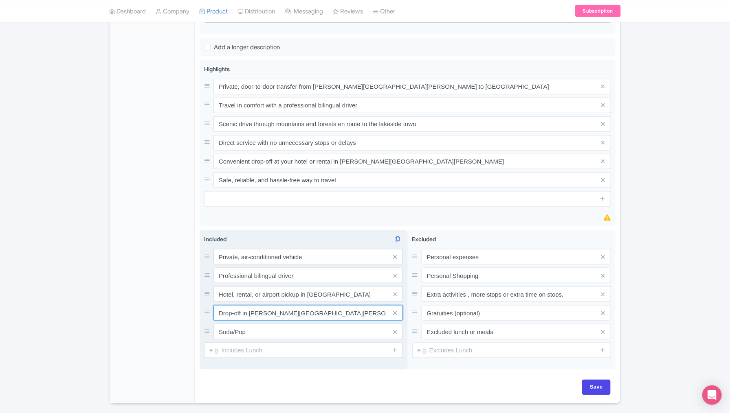
drag, startPoint x: 292, startPoint y: 288, endPoint x: 250, endPoint y: 288, distance: 41.1
click at [250, 305] on input "Drop-off in Valle de Bravo" at bounding box center [307, 312] width 189 height 15
drag, startPoint x: 340, startPoint y: 268, endPoint x: 307, endPoint y: 269, distance: 32.6
click at [307, 287] on input "Hotel, rental, or airport pickup in Mexico City" at bounding box center [307, 294] width 189 height 15
paste input "Valle de Bravo"
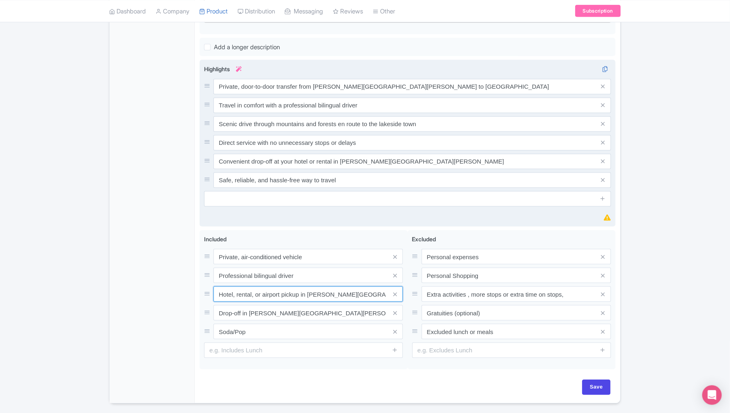
type input "Hotel, rental, or airport pickup in [PERSON_NAME][GEOGRAPHIC_DATA][PERSON_NAME]"
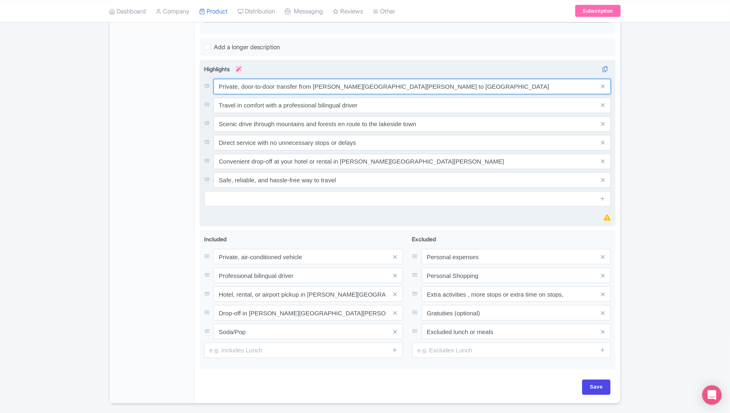
drag, startPoint x: 392, startPoint y: 61, endPoint x: 358, endPoint y: 61, distance: 33.8
click at [358, 79] on input "Private, door-to-door transfer from [PERSON_NAME][GEOGRAPHIC_DATA][PERSON_NAME]…" at bounding box center [411, 86] width 397 height 15
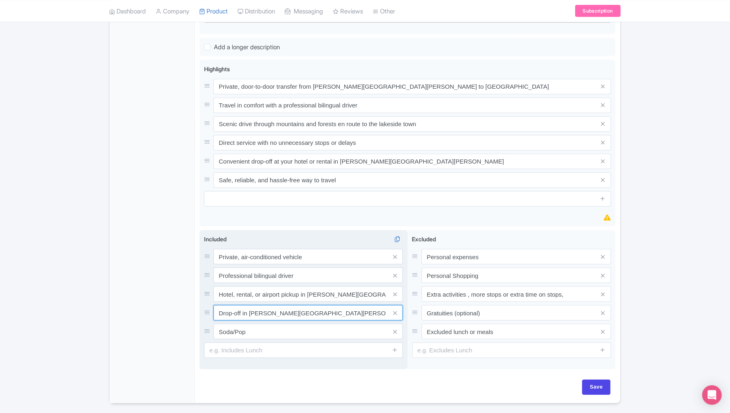
drag, startPoint x: 289, startPoint y: 289, endPoint x: 249, endPoint y: 288, distance: 39.9
click at [249, 305] on input "Drop-off in Valle de Bravo" at bounding box center [307, 312] width 189 height 15
paste input "[GEOGRAPHIC_DATA]"
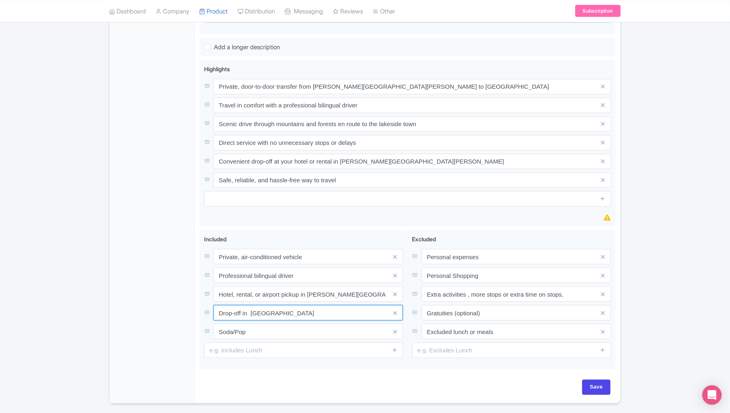
type input "Drop-off in [GEOGRAPHIC_DATA]"
click at [152, 298] on div "General Booking Info Locations Settings Pricing Gallery Itinerary FAQs" at bounding box center [152, 87] width 85 height 631
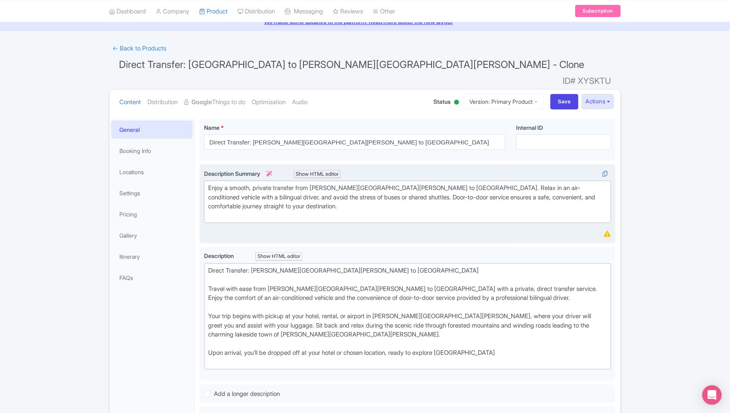
scroll to position [0, 0]
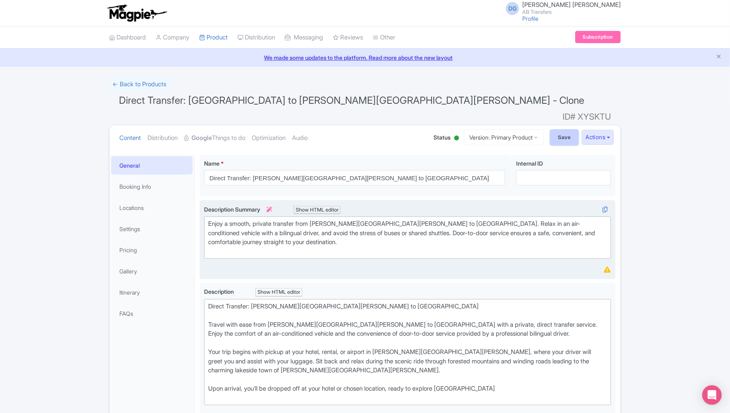
click at [556, 130] on input "Save" at bounding box center [564, 137] width 29 height 15
type input "Saving..."
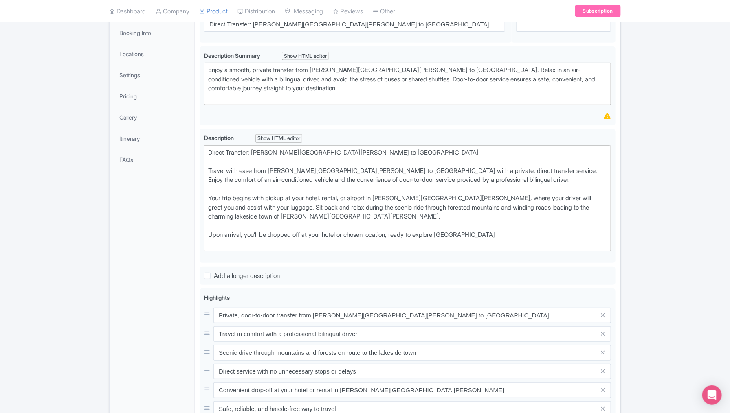
scroll to position [141, 0]
click at [673, 202] on div "Success Product updated successfully ← Back to Products Direct Transfer: [PERSO…" at bounding box center [365, 281] width 730 height 691
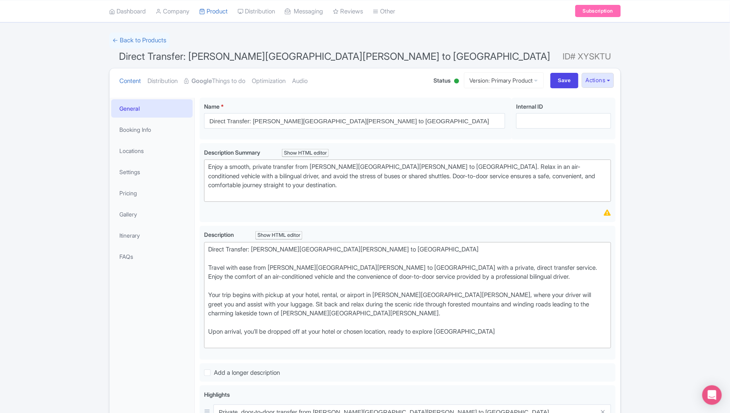
scroll to position [39, 0]
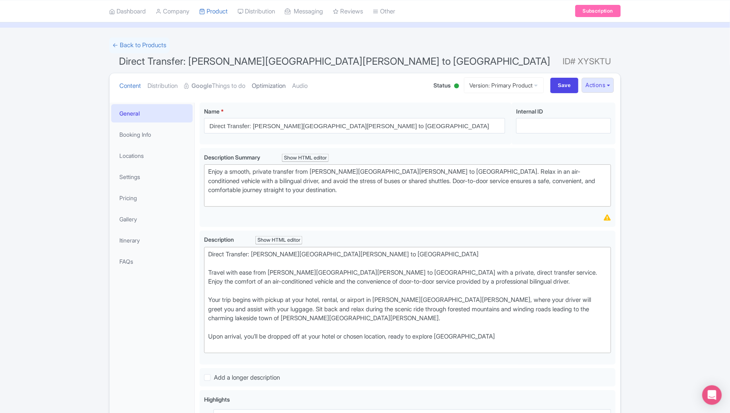
click at [282, 86] on link "Optimization" at bounding box center [269, 86] width 34 height 26
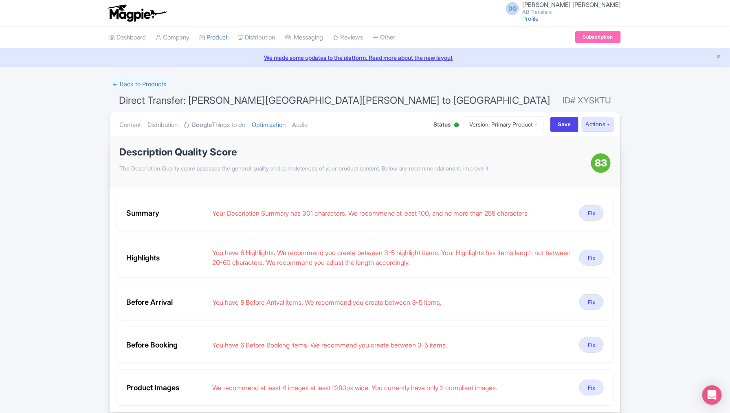
click at [658, 263] on div "Success Product updated successfully ← Back to Products Direct Transfer: [PERSO…" at bounding box center [365, 323] width 730 height 493
click at [561, 121] on input "Save" at bounding box center [564, 124] width 29 height 15
type input "Saving..."
